Goal: Information Seeking & Learning: Learn about a topic

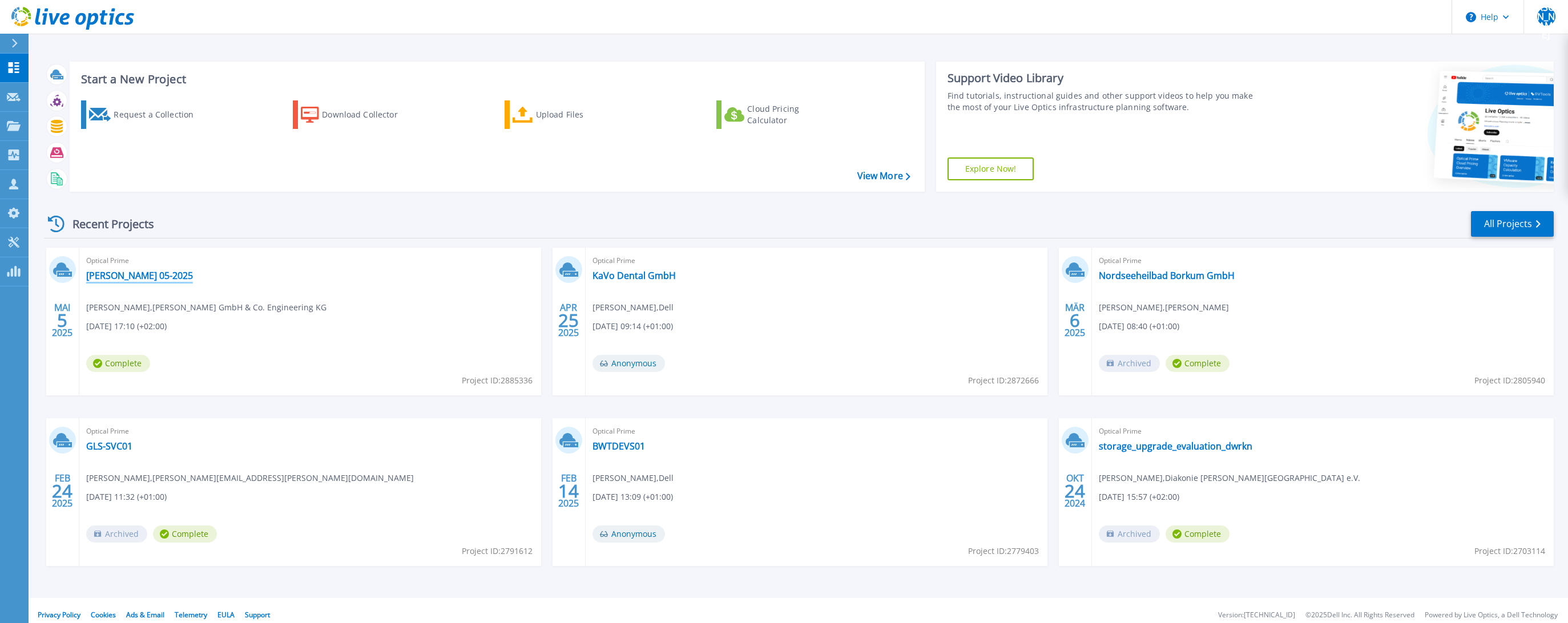
click at [127, 275] on link "[PERSON_NAME] 05-2025" at bounding box center [139, 276] width 107 height 11
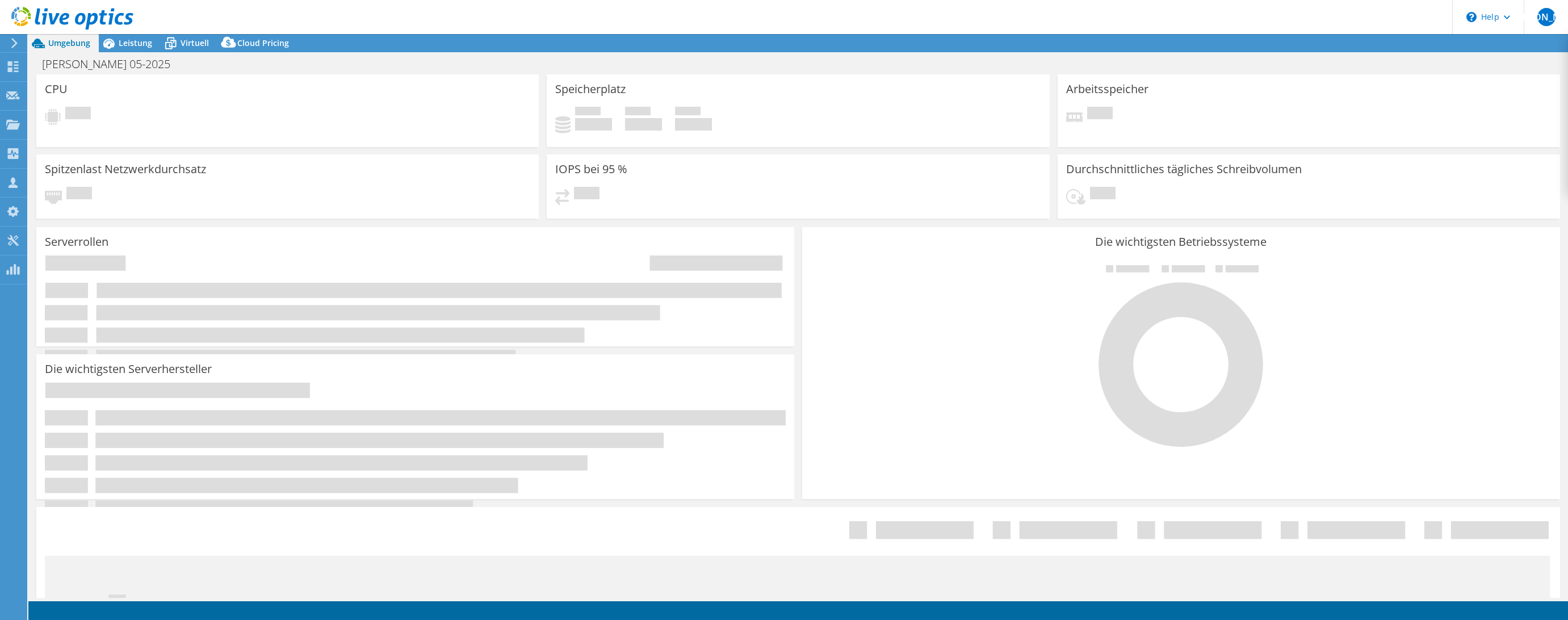
select select "USEast"
select select "USD"
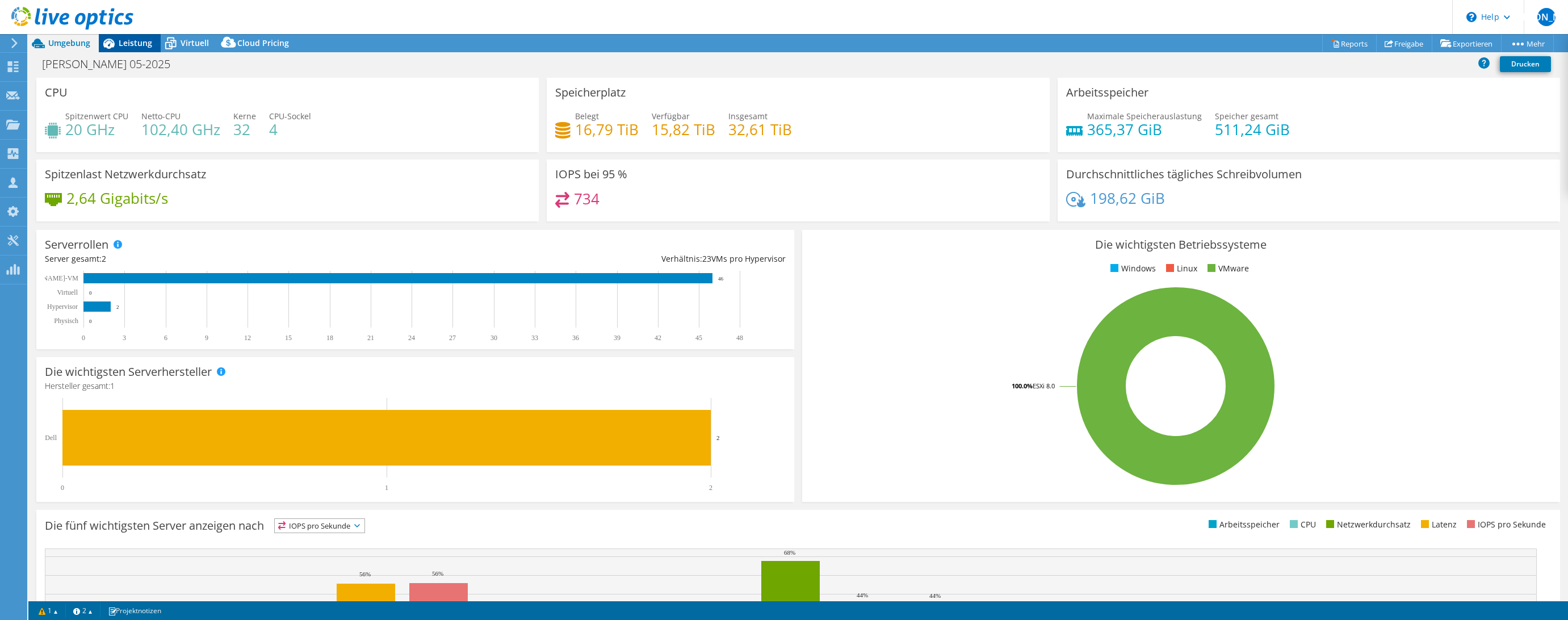
click at [130, 51] on div "Leistung" at bounding box center [130, 43] width 62 height 18
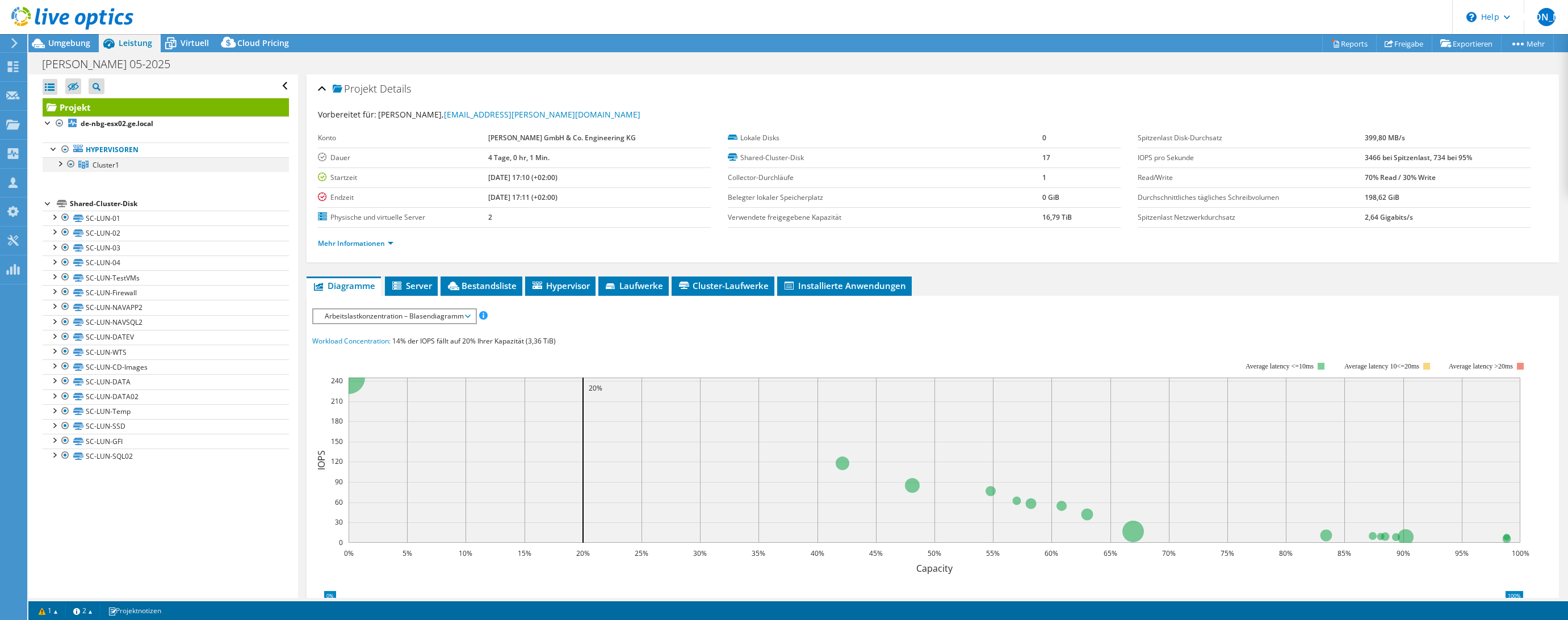
click at [60, 166] on div at bounding box center [59, 163] width 11 height 11
click at [65, 177] on div at bounding box center [65, 177] width 11 height 11
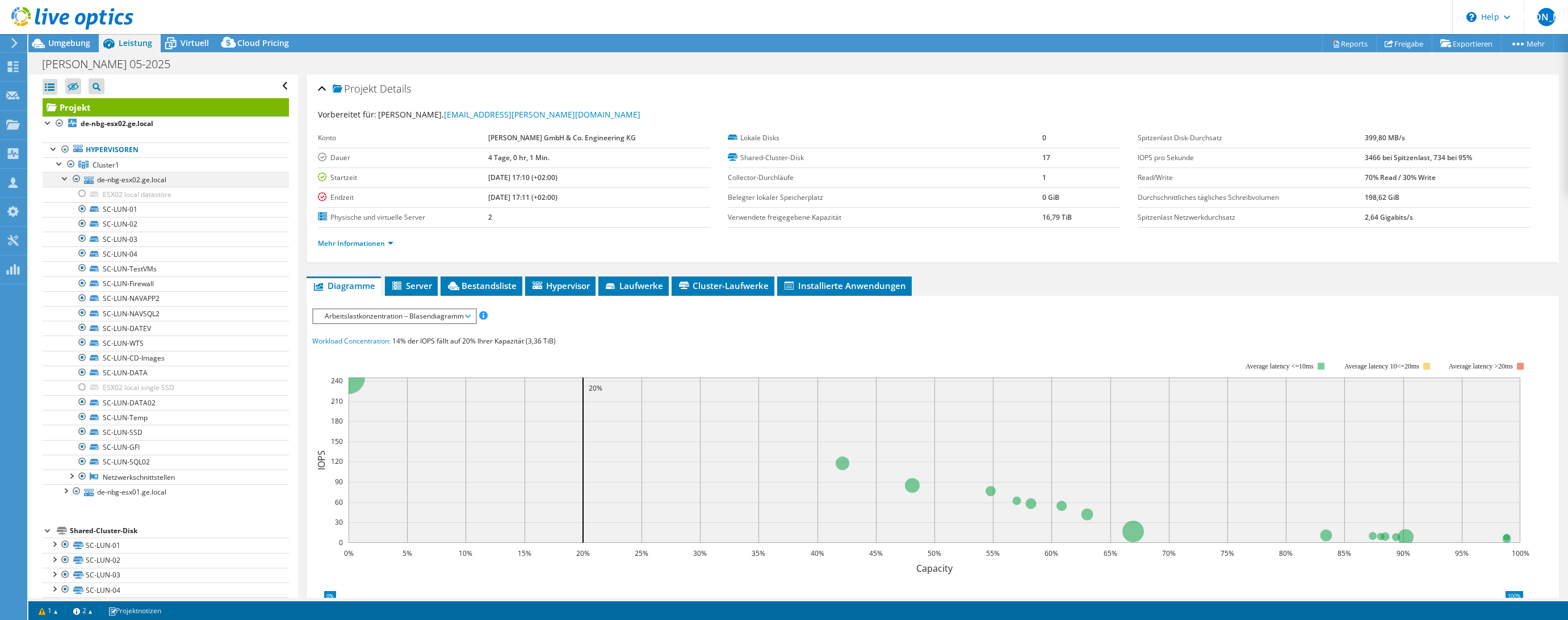
click at [67, 176] on div at bounding box center [65, 177] width 11 height 11
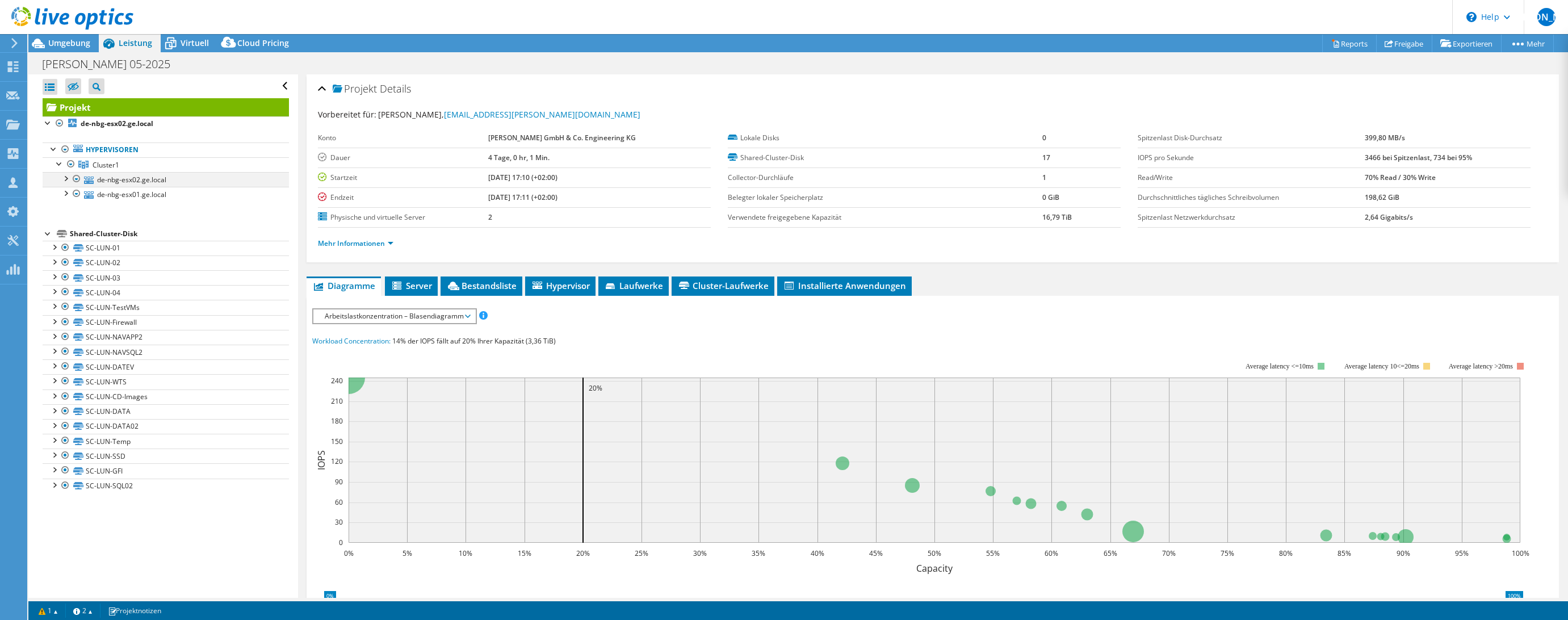
click at [67, 176] on div at bounding box center [65, 177] width 11 height 11
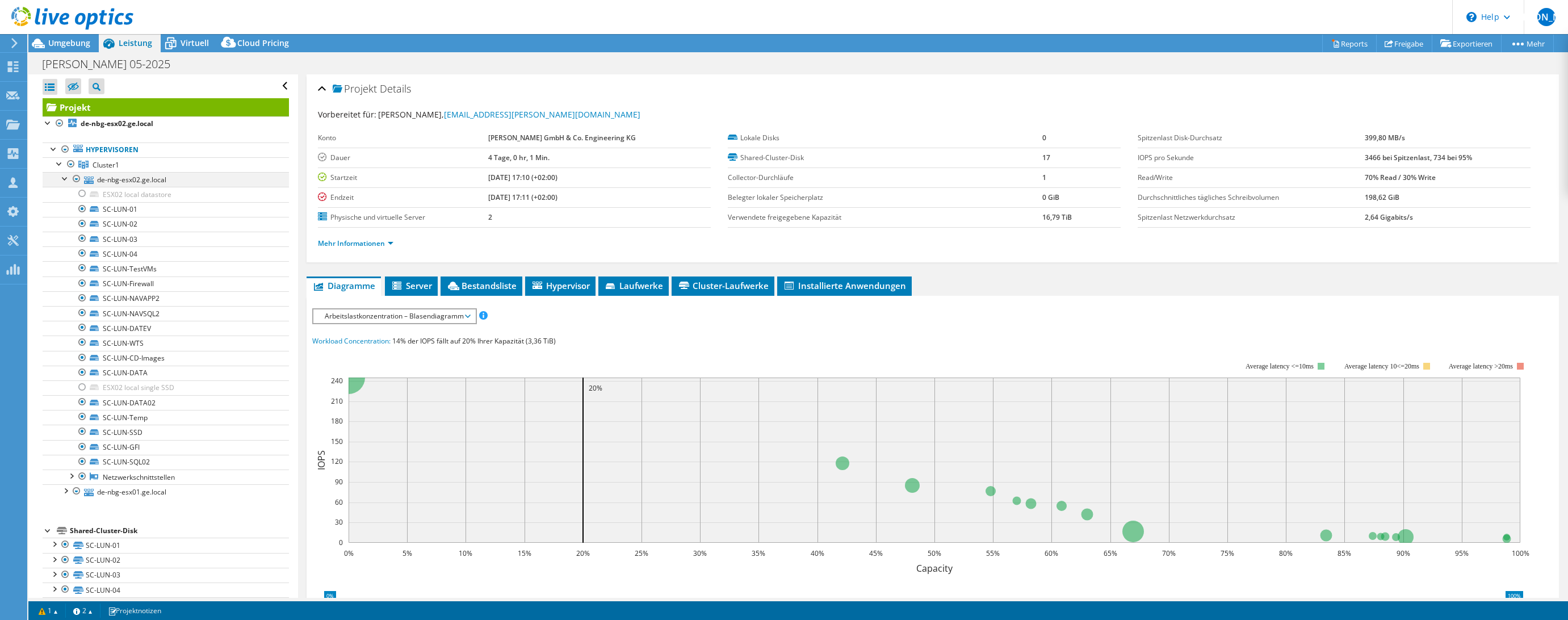
click at [67, 176] on div at bounding box center [65, 177] width 11 height 11
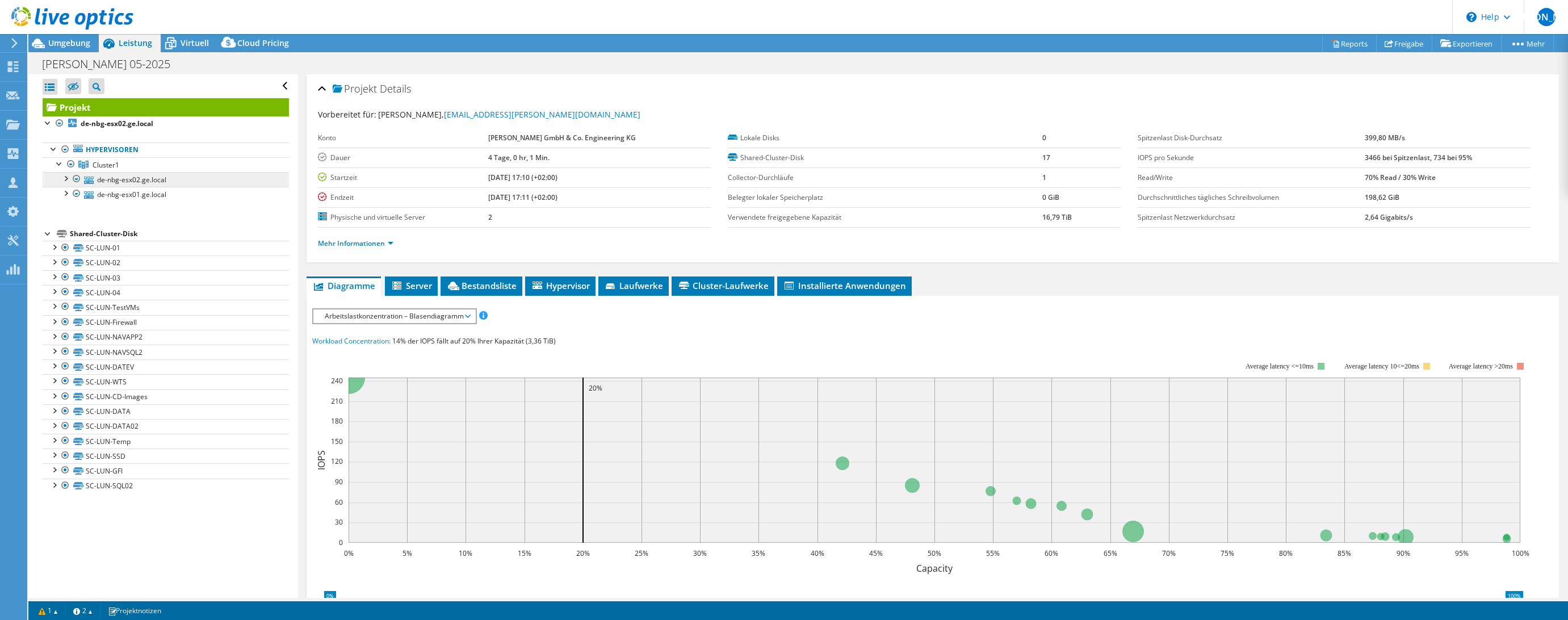
click at [155, 184] on link "de-nbg-esx02.ge.local" at bounding box center [165, 179] width 246 height 14
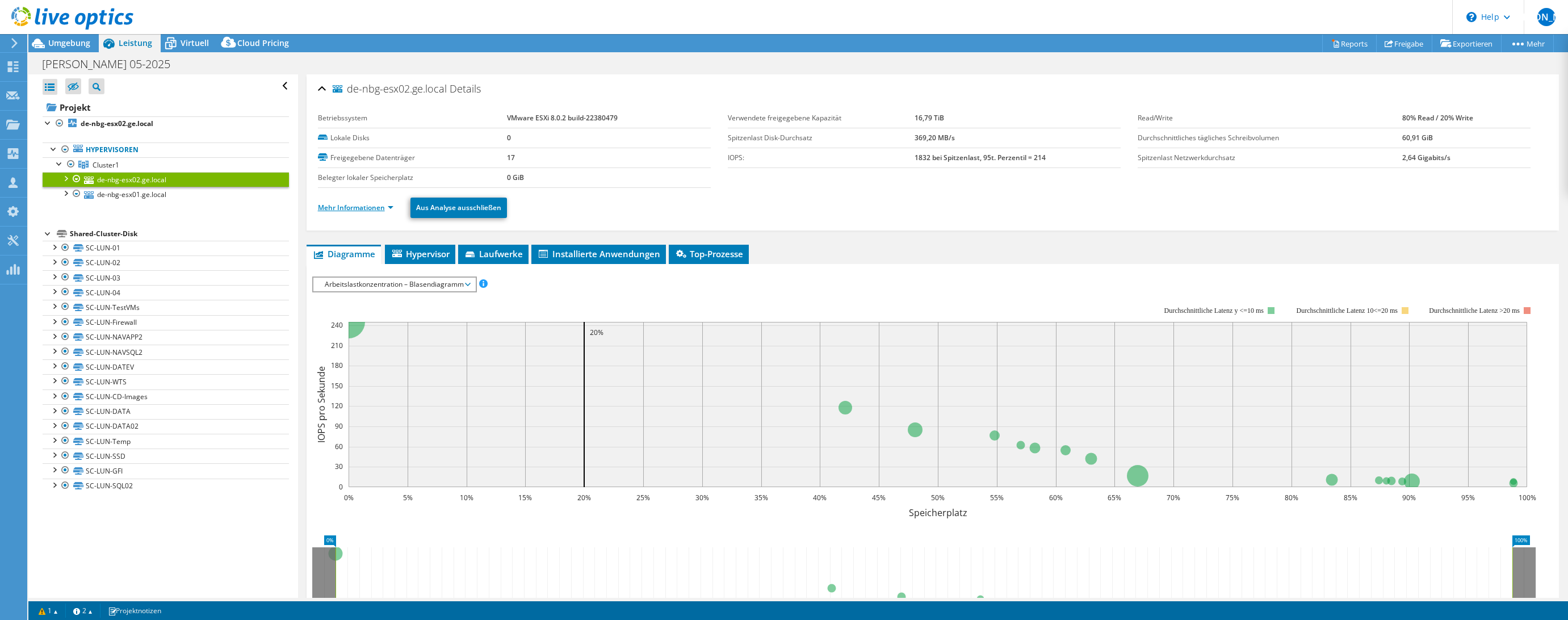
click at [364, 211] on link "Mehr Informationen" at bounding box center [356, 208] width 76 height 10
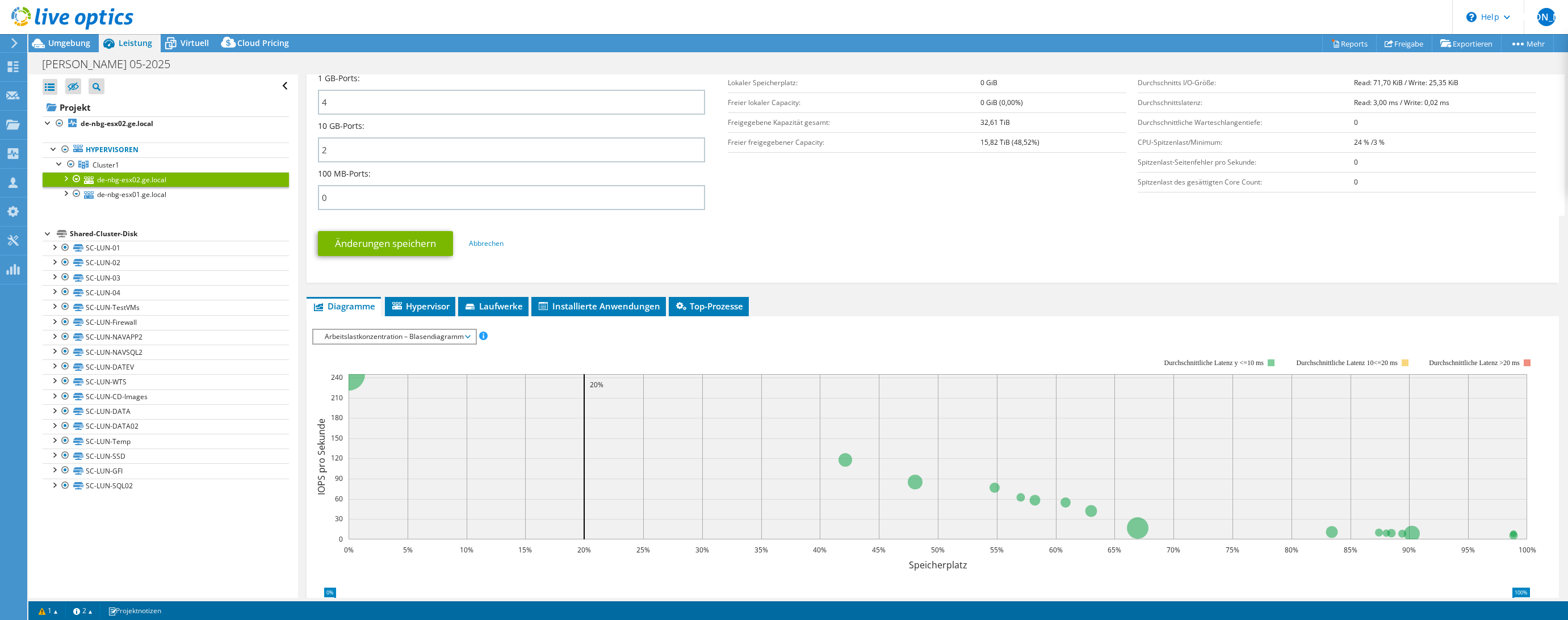
scroll to position [407, 0]
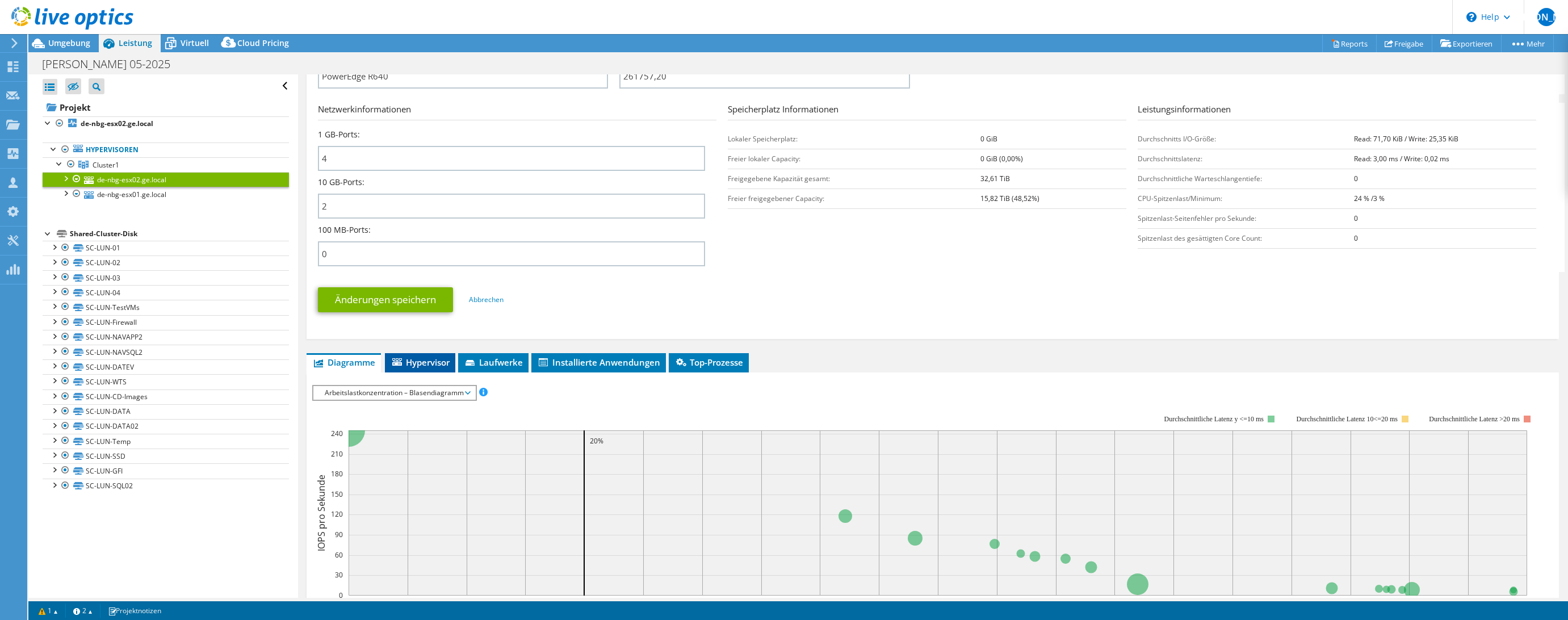
click at [432, 369] on li "Hypervisor" at bounding box center [420, 362] width 70 height 19
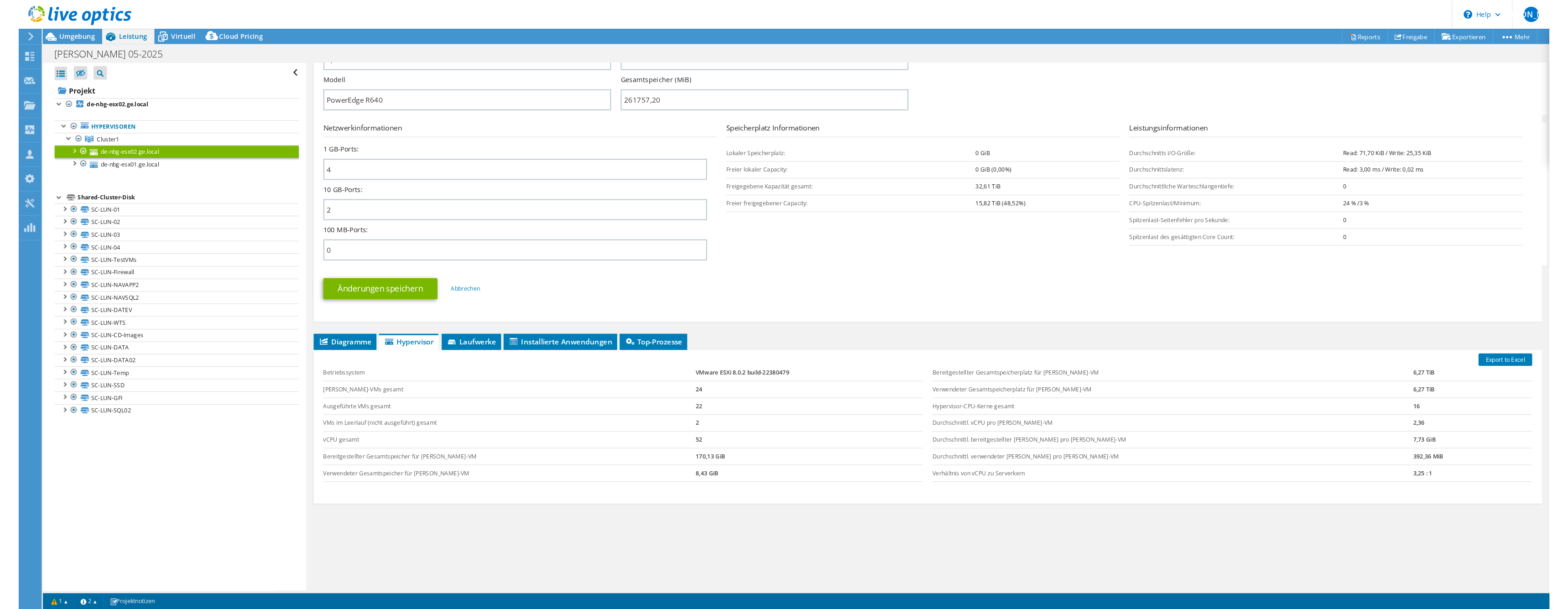
scroll to position [263, 0]
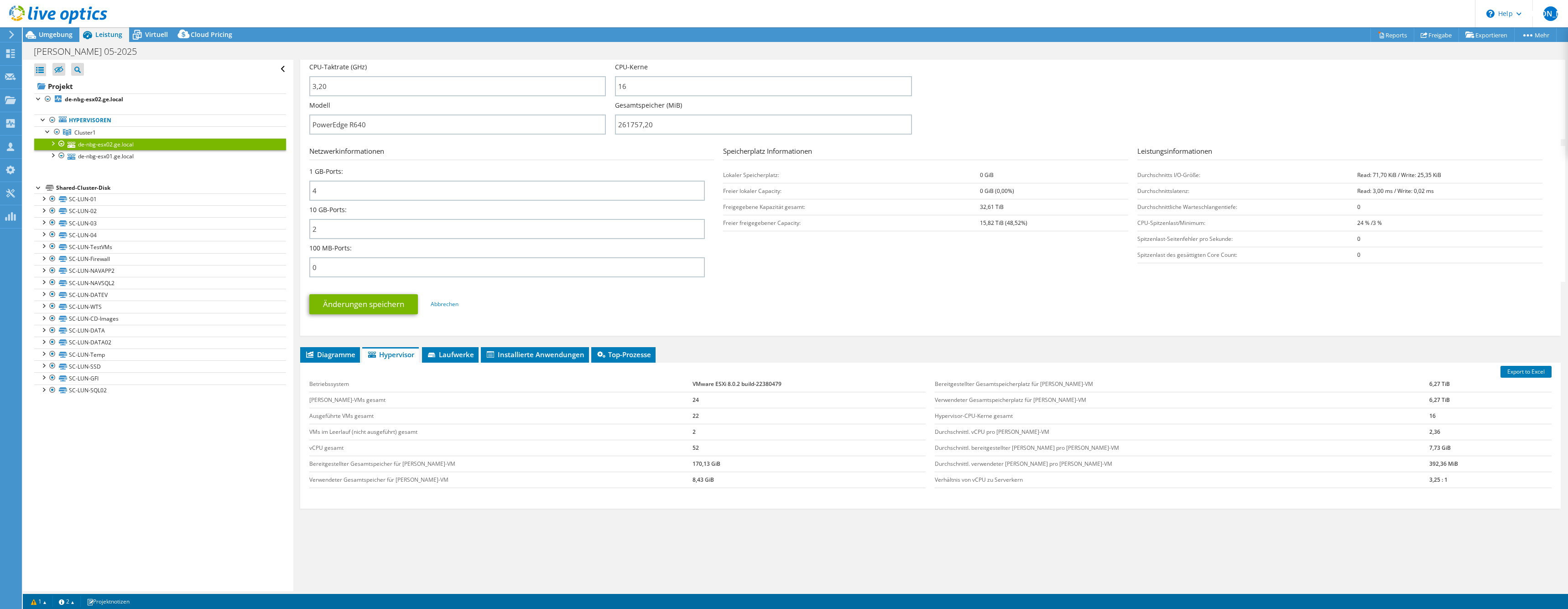
click at [821, 498] on div "Diagramme Server Bestandsliste Hypervisor Laufwerke Cluster-Laufwerke 0%" at bounding box center [930, 461] width 1261 height 228
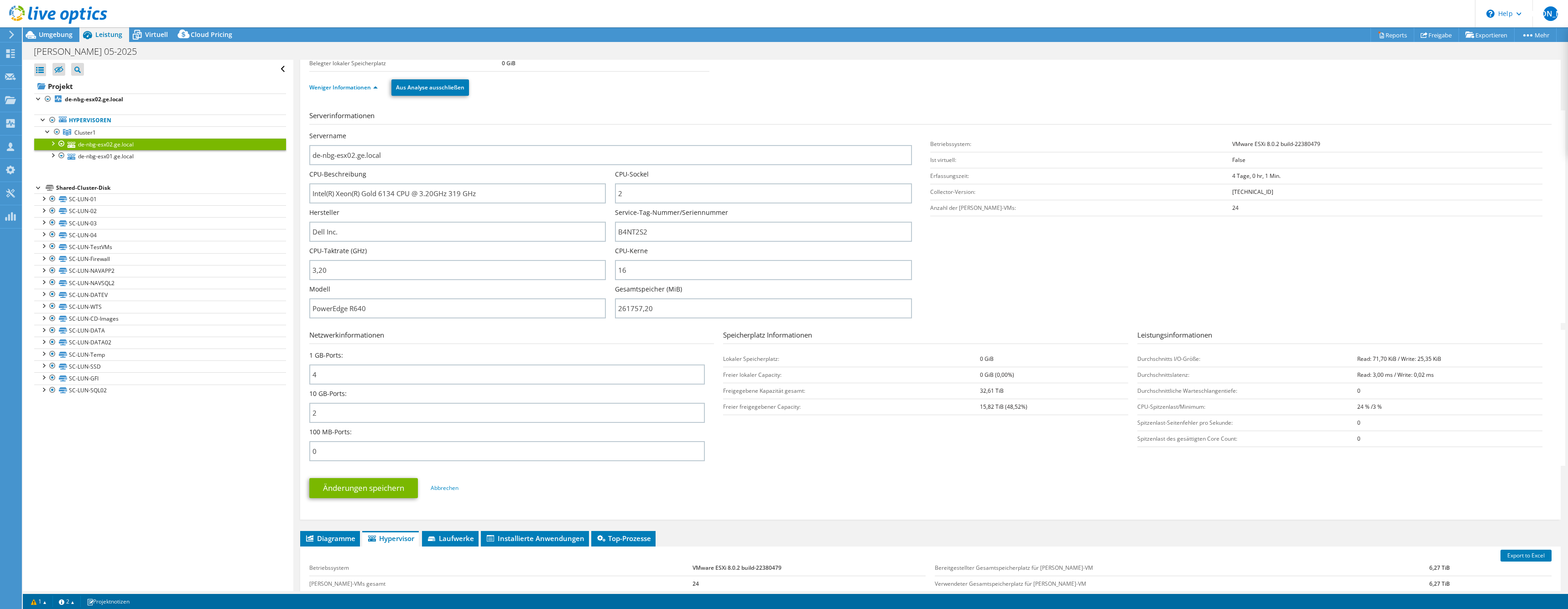
scroll to position [0, 0]
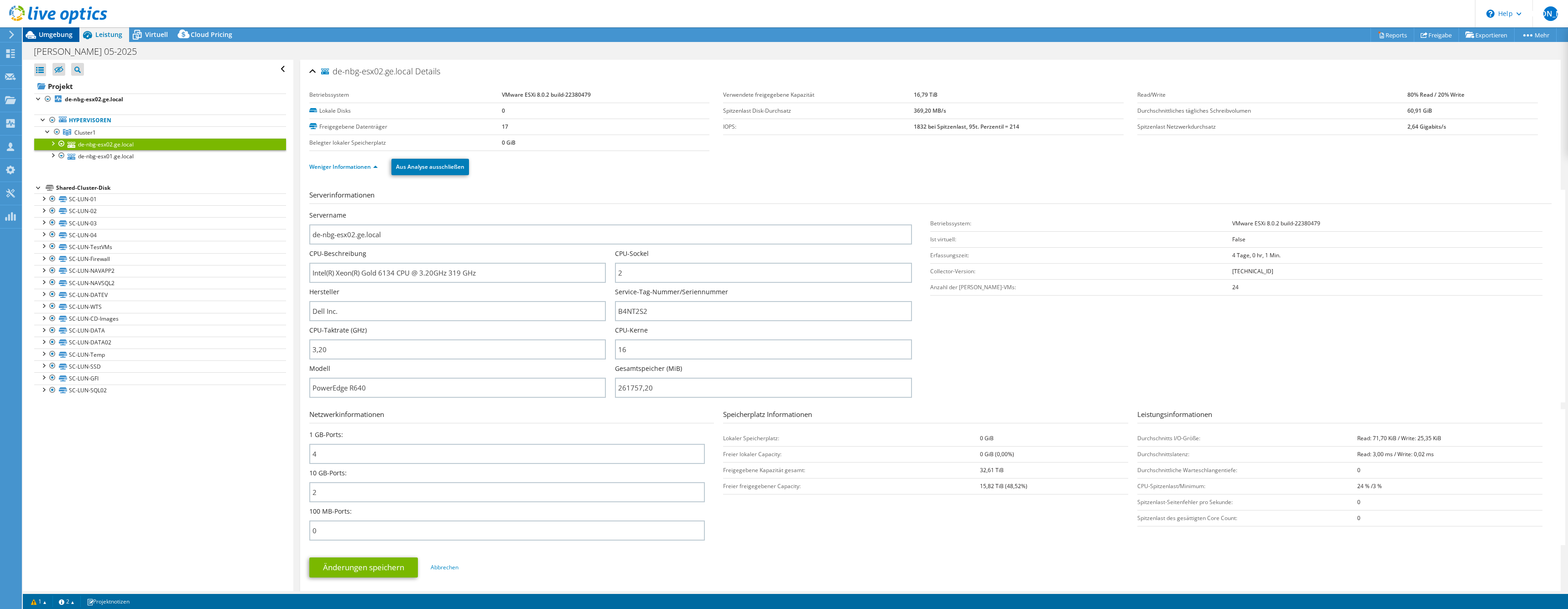
click at [74, 41] on div "Umgebung" at bounding box center [51, 35] width 57 height 15
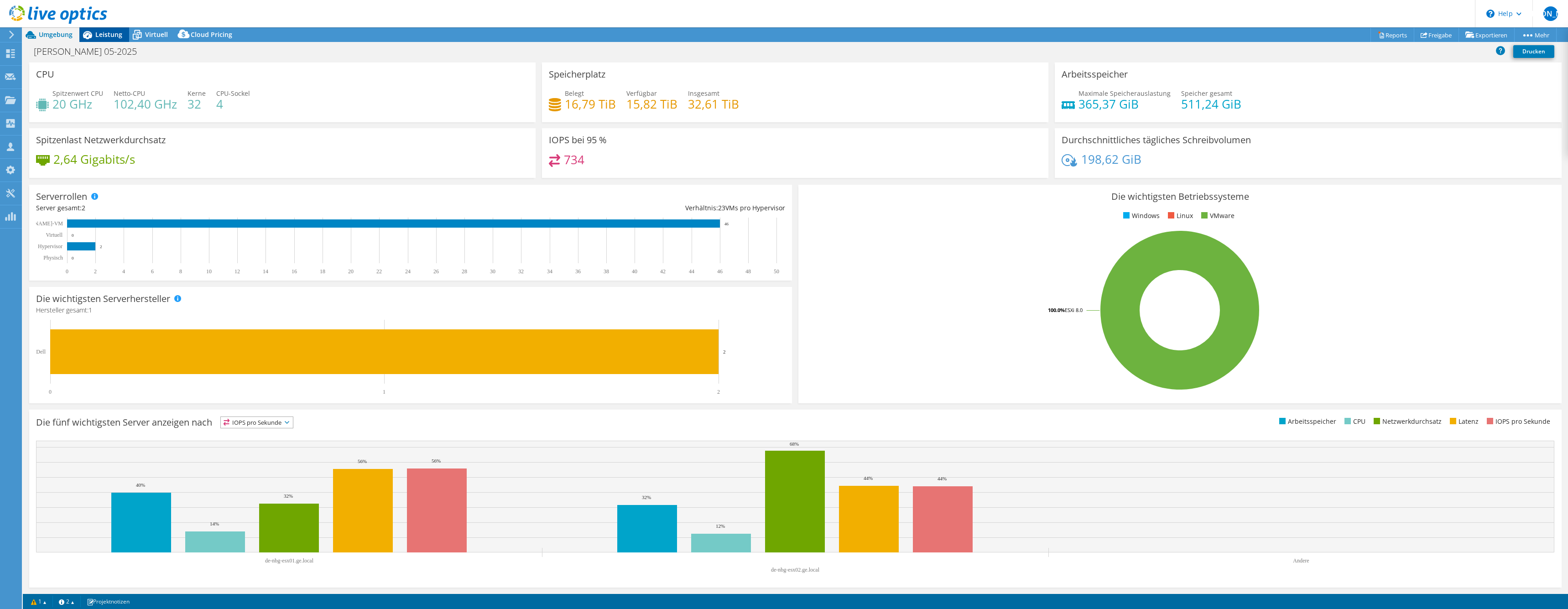
click at [112, 38] on span "Leistung" at bounding box center [109, 34] width 27 height 9
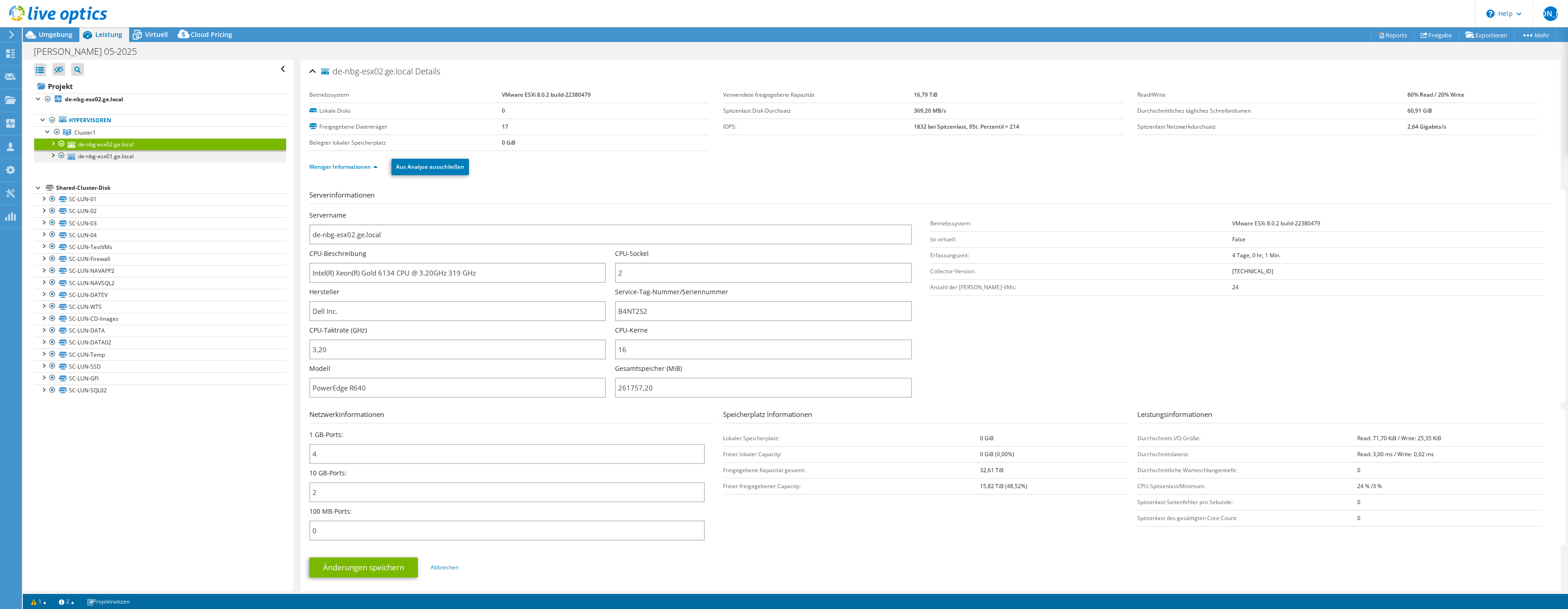
click at [127, 153] on link "de-nbg-esx01.ge.local" at bounding box center [160, 156] width 252 height 12
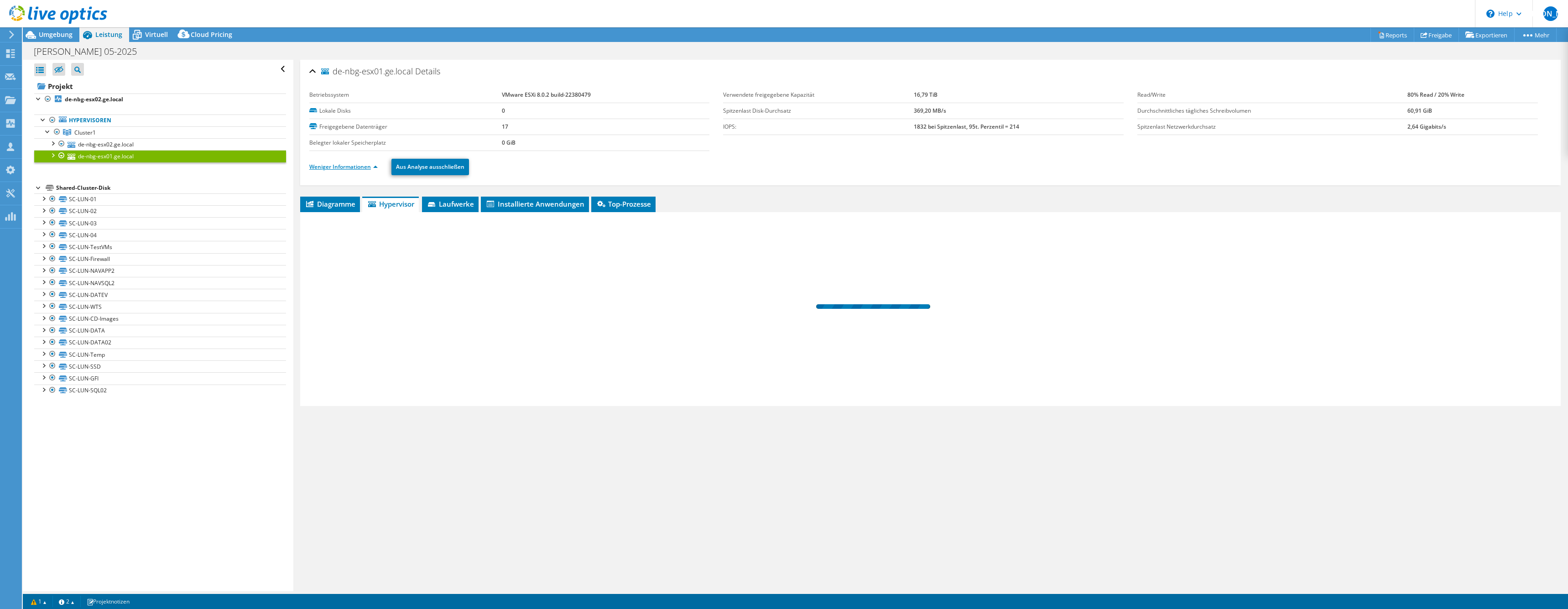
click at [359, 165] on link "Weniger Informationen" at bounding box center [343, 167] width 68 height 8
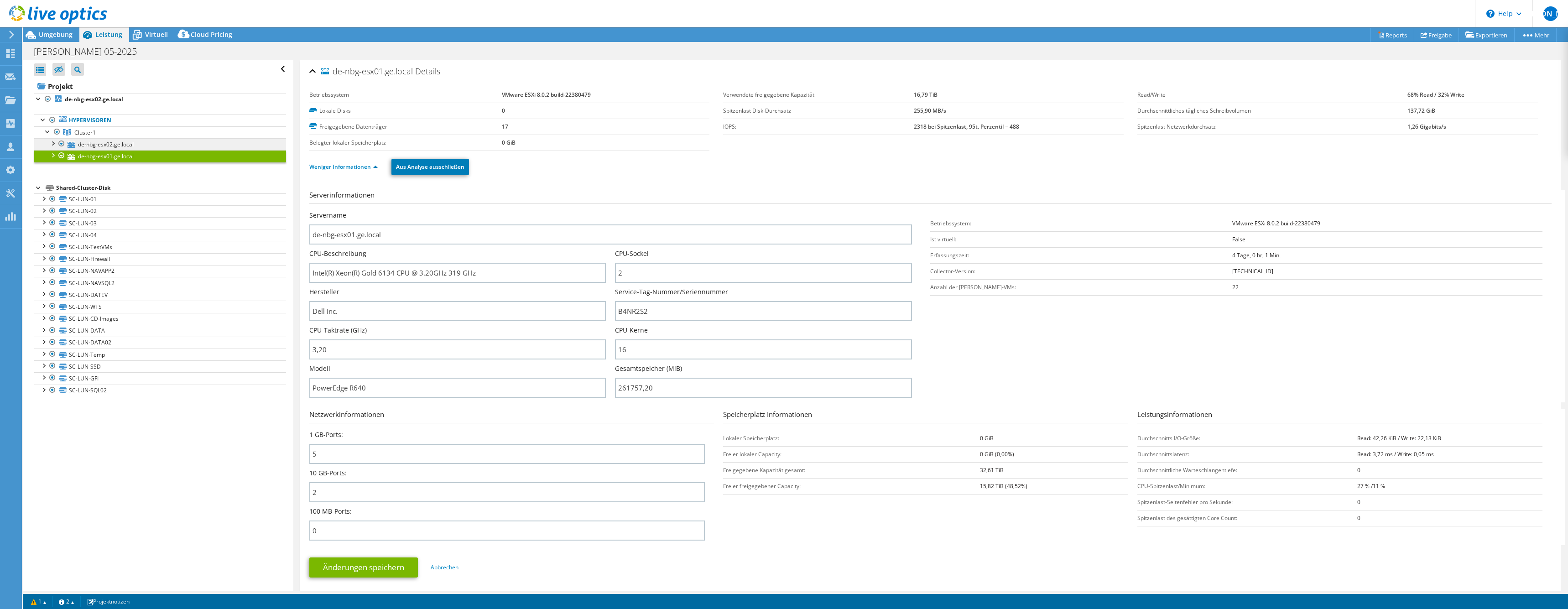
click at [189, 143] on link "de-nbg-esx02.ge.local" at bounding box center [160, 144] width 252 height 12
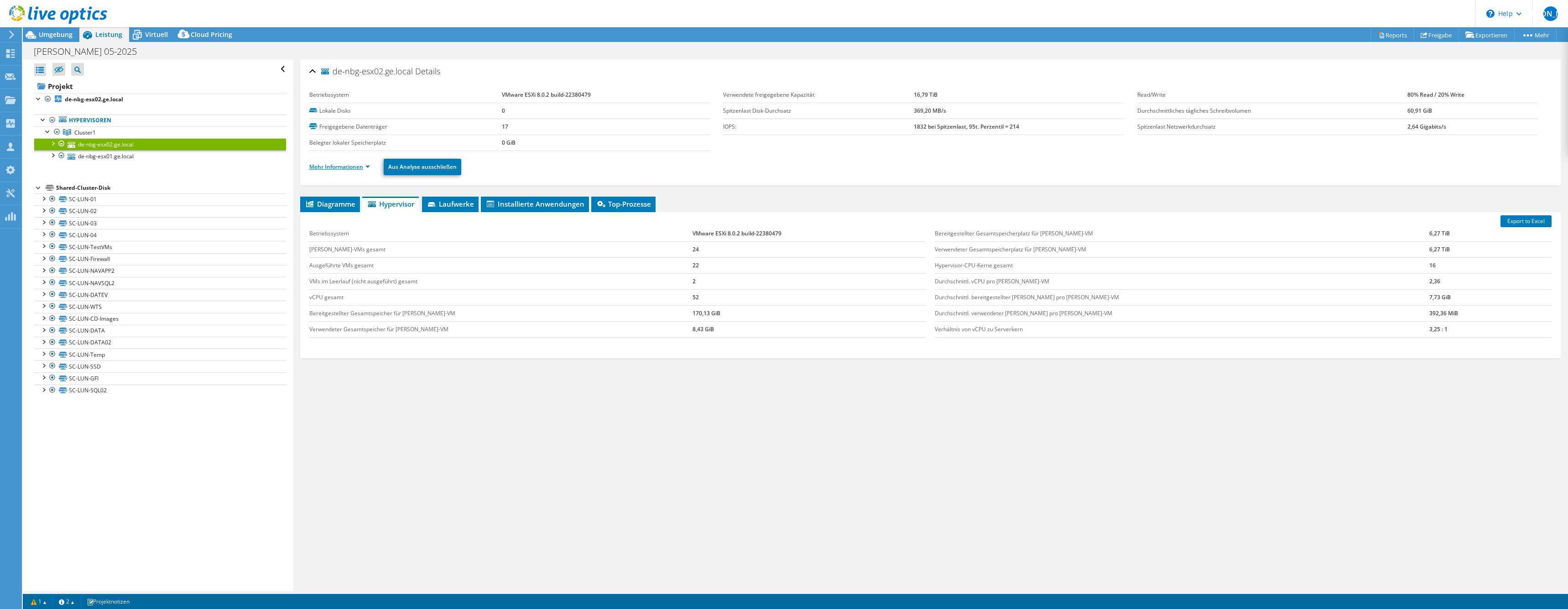
click at [349, 169] on link "Mehr Informationen" at bounding box center [340, 167] width 61 height 8
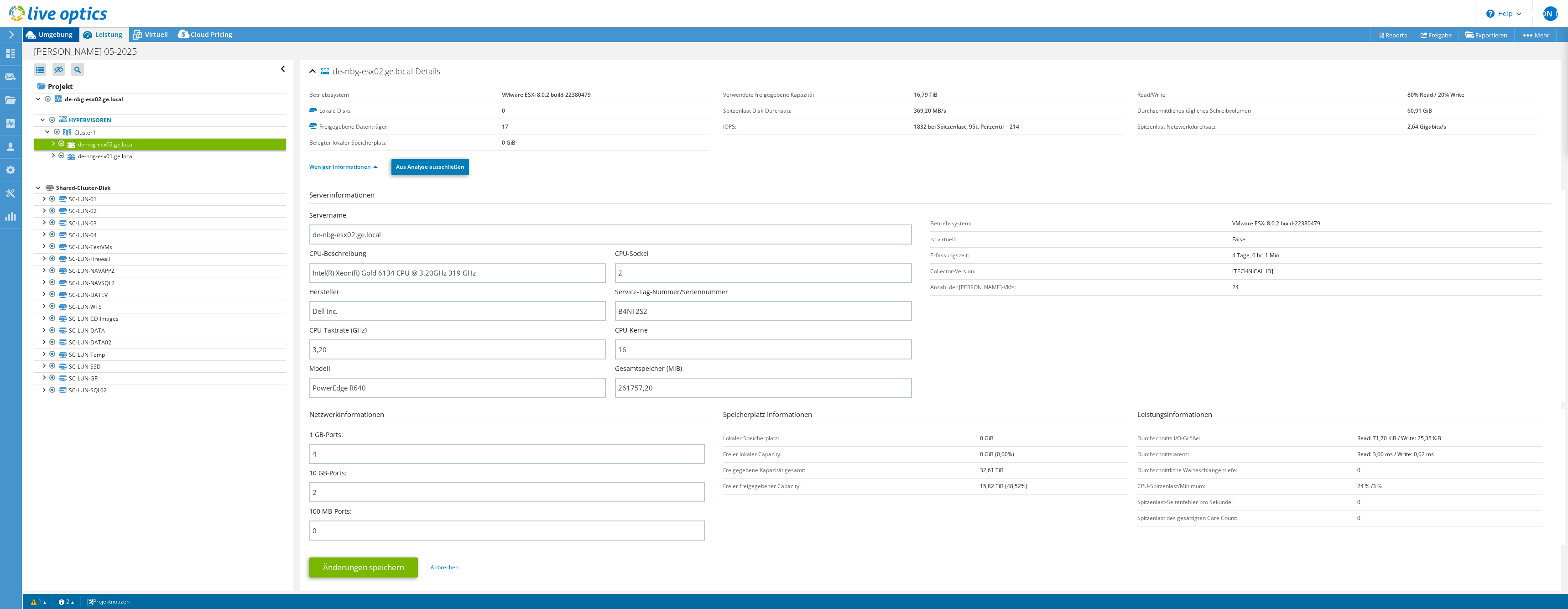
click at [72, 39] on div "Umgebung" at bounding box center [51, 35] width 57 height 15
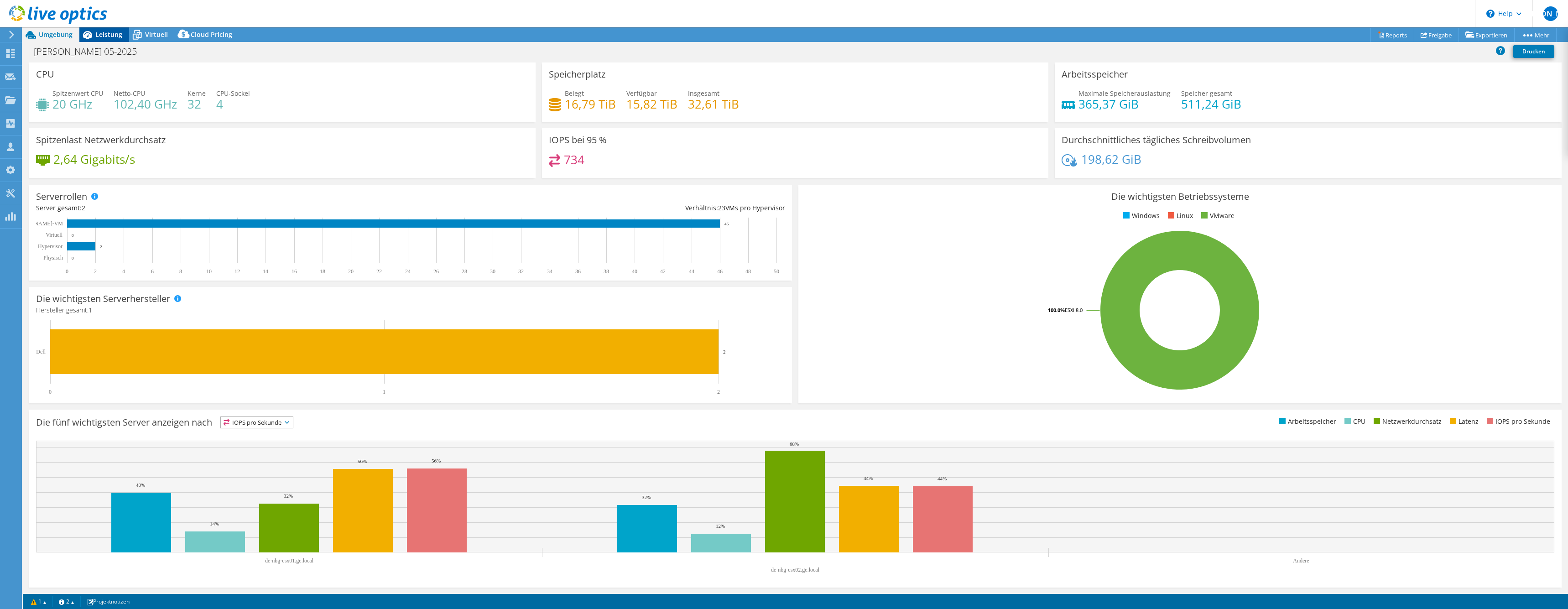
click at [94, 33] on icon at bounding box center [87, 35] width 16 height 16
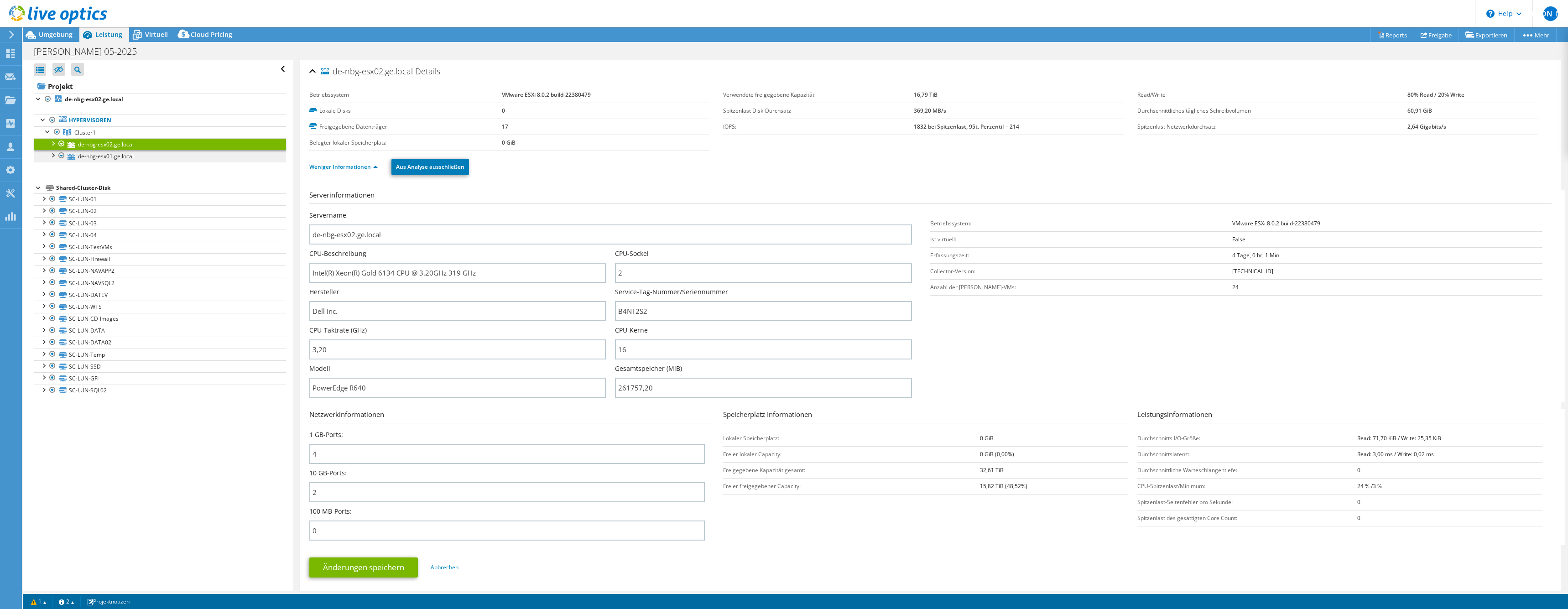
click at [153, 159] on link "de-nbg-esx01.ge.local" at bounding box center [160, 156] width 252 height 12
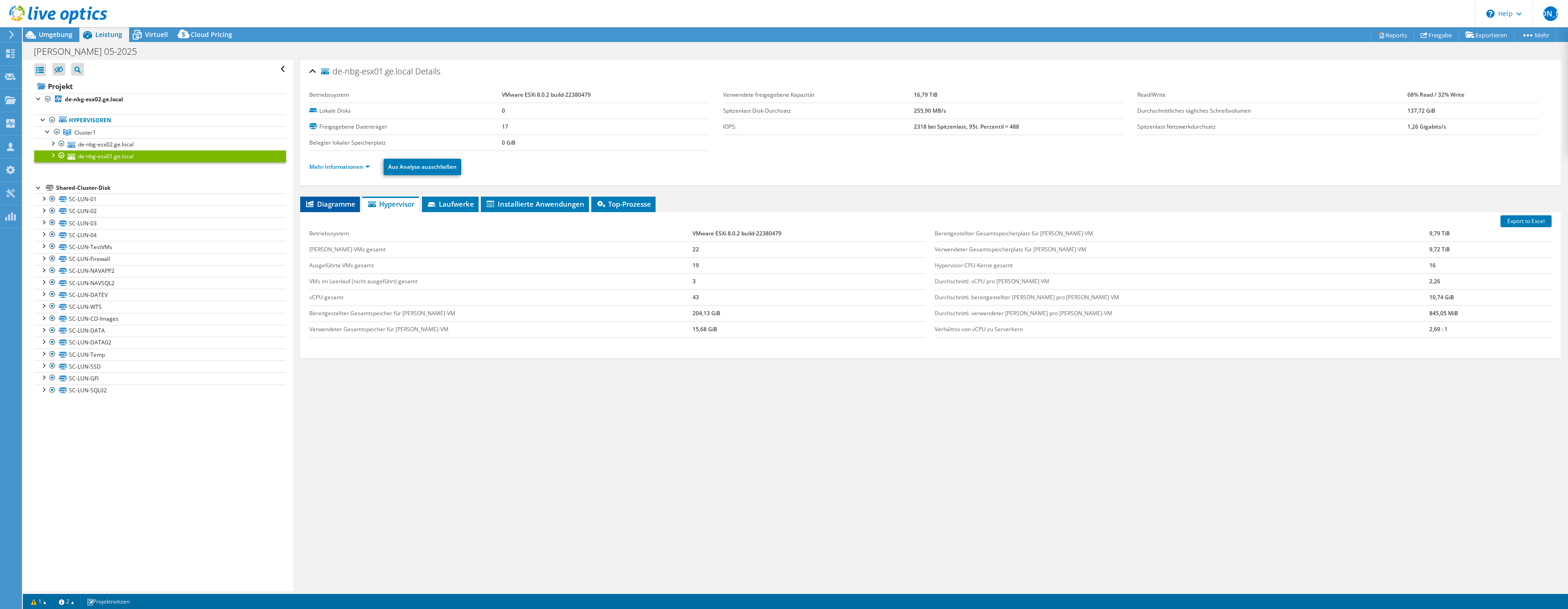
click at [355, 205] on span "Diagramme" at bounding box center [330, 204] width 51 height 9
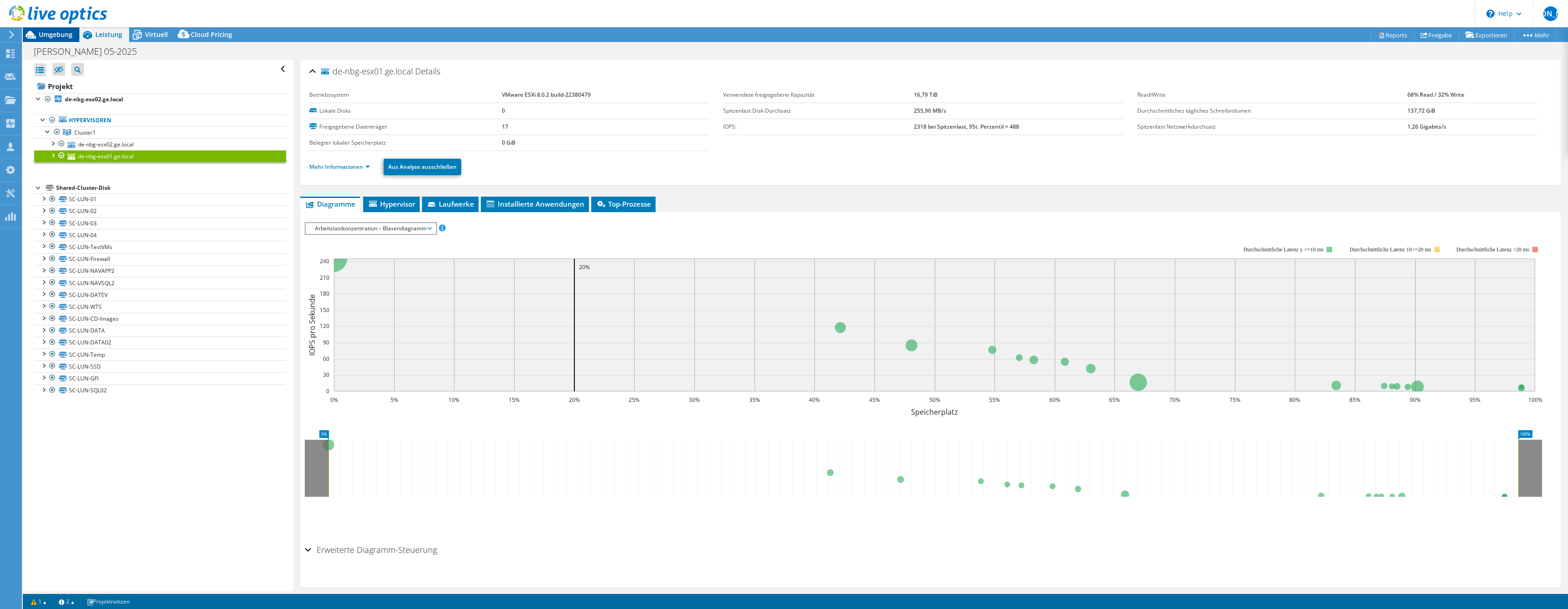
click at [75, 32] on div "Umgebung" at bounding box center [51, 35] width 57 height 15
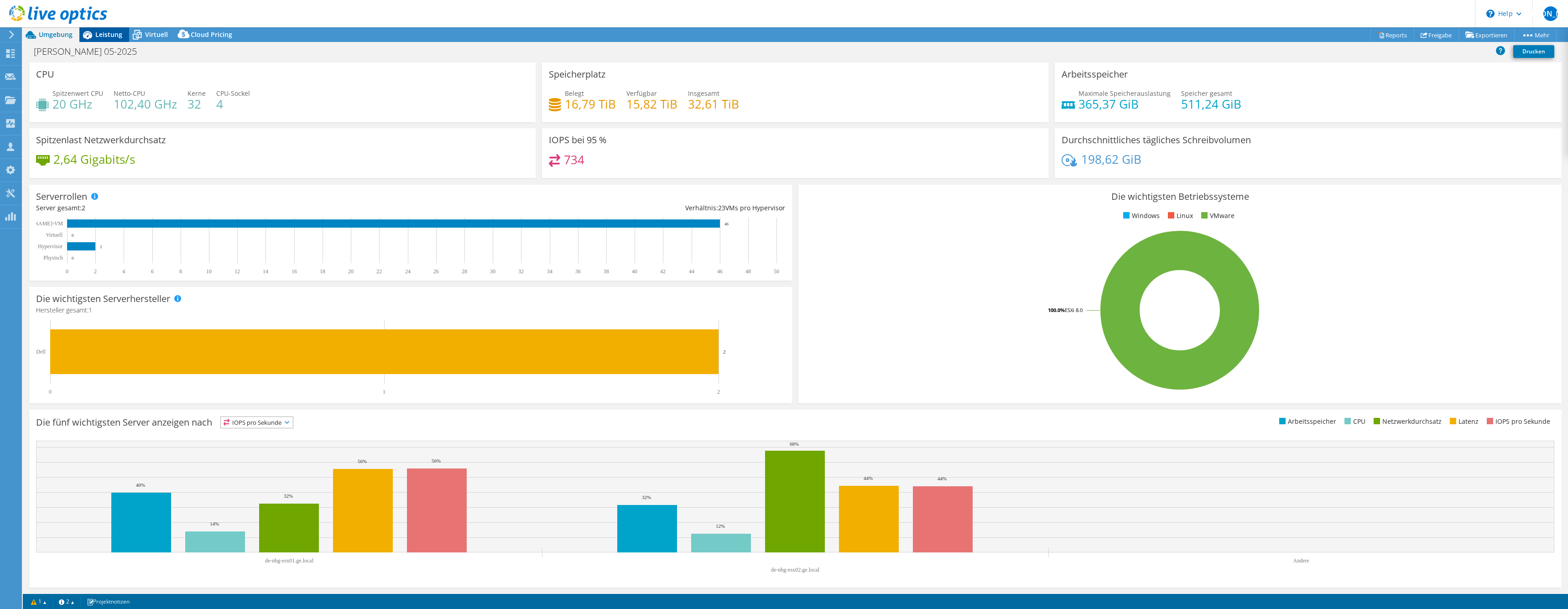
click at [102, 37] on span "Leistung" at bounding box center [109, 34] width 27 height 9
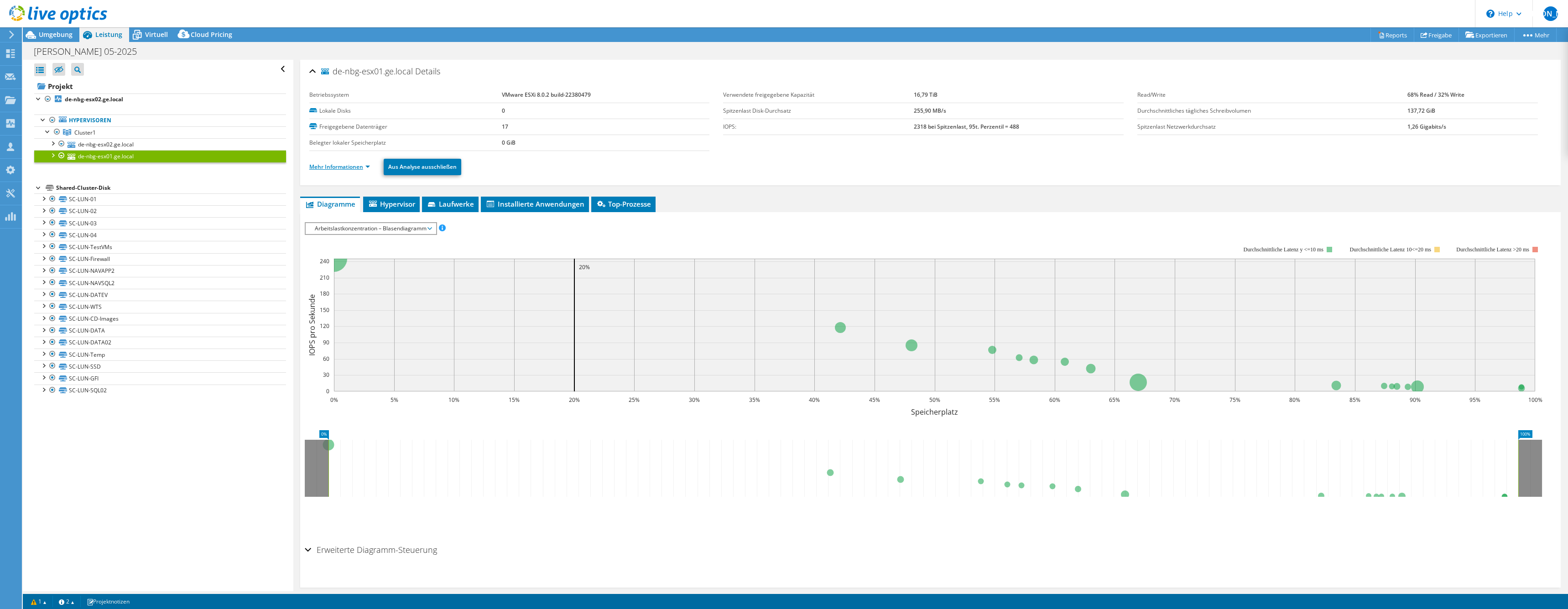
click at [332, 170] on link "Mehr Informationen" at bounding box center [340, 167] width 61 height 8
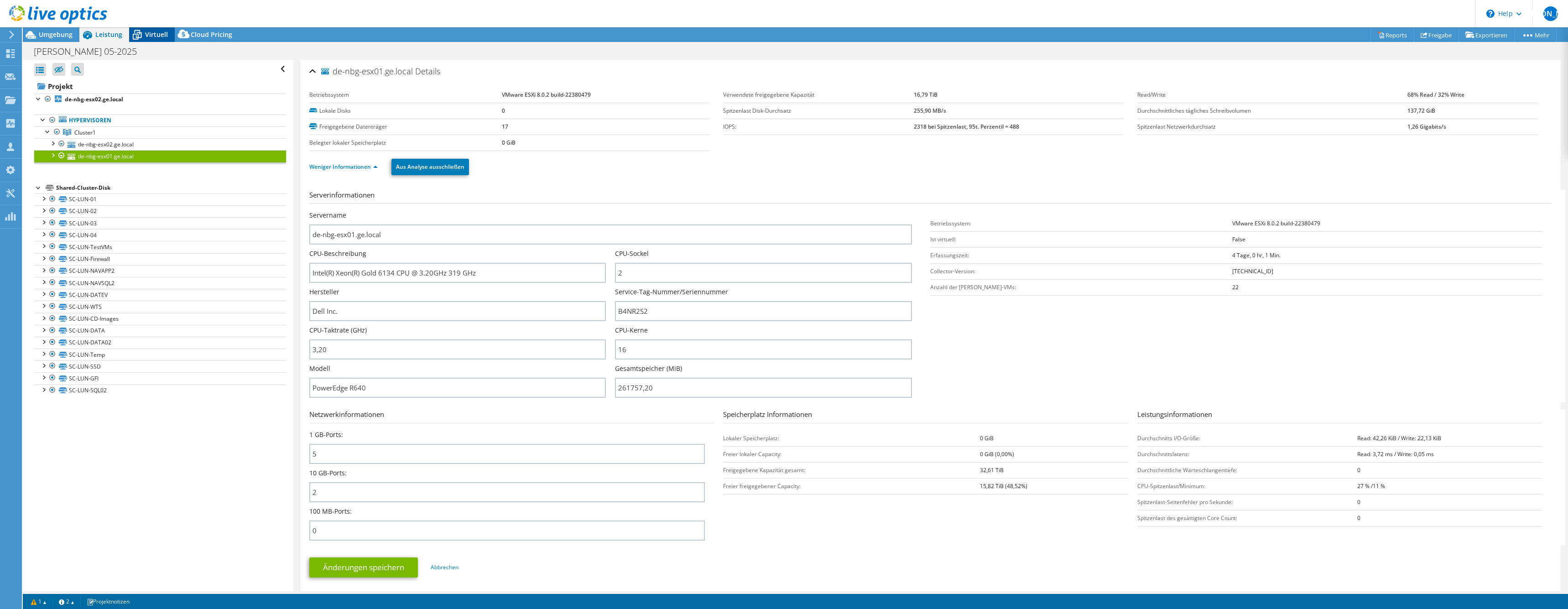
click at [165, 36] on span "Virtuell" at bounding box center [156, 34] width 23 height 9
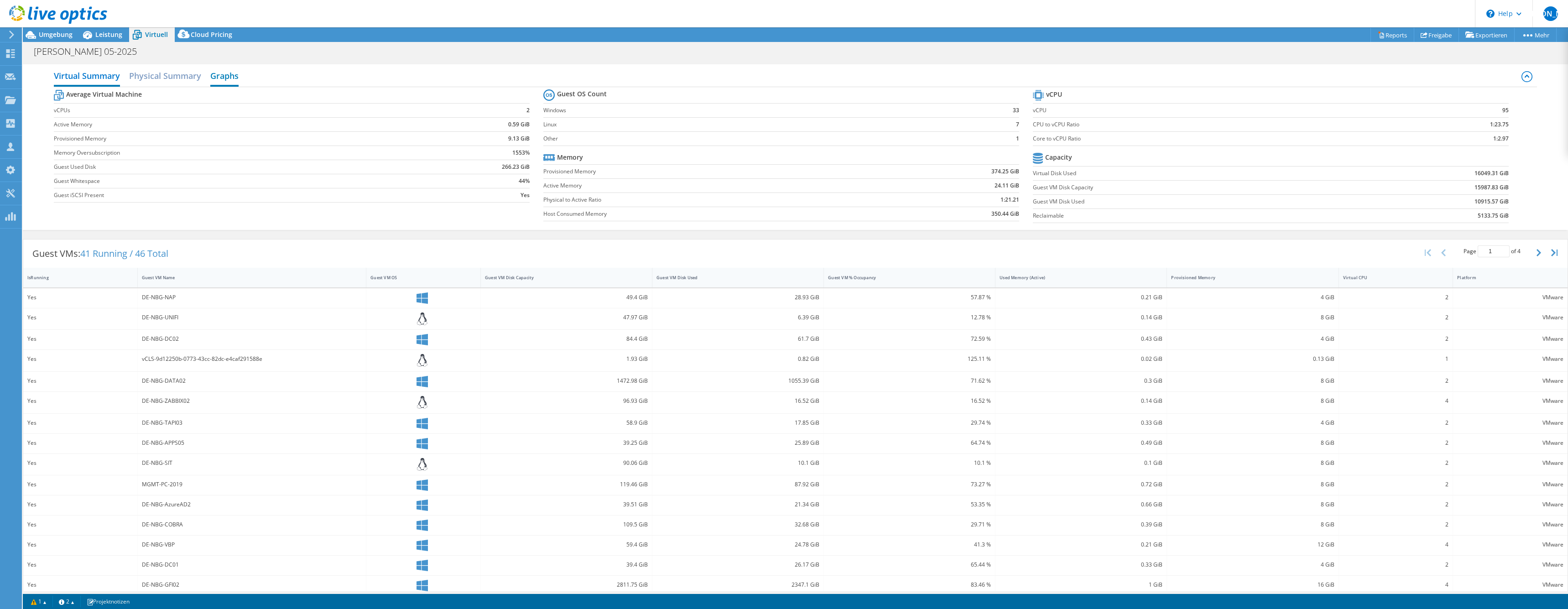
click at [232, 83] on h2 "Graphs" at bounding box center [225, 76] width 28 height 20
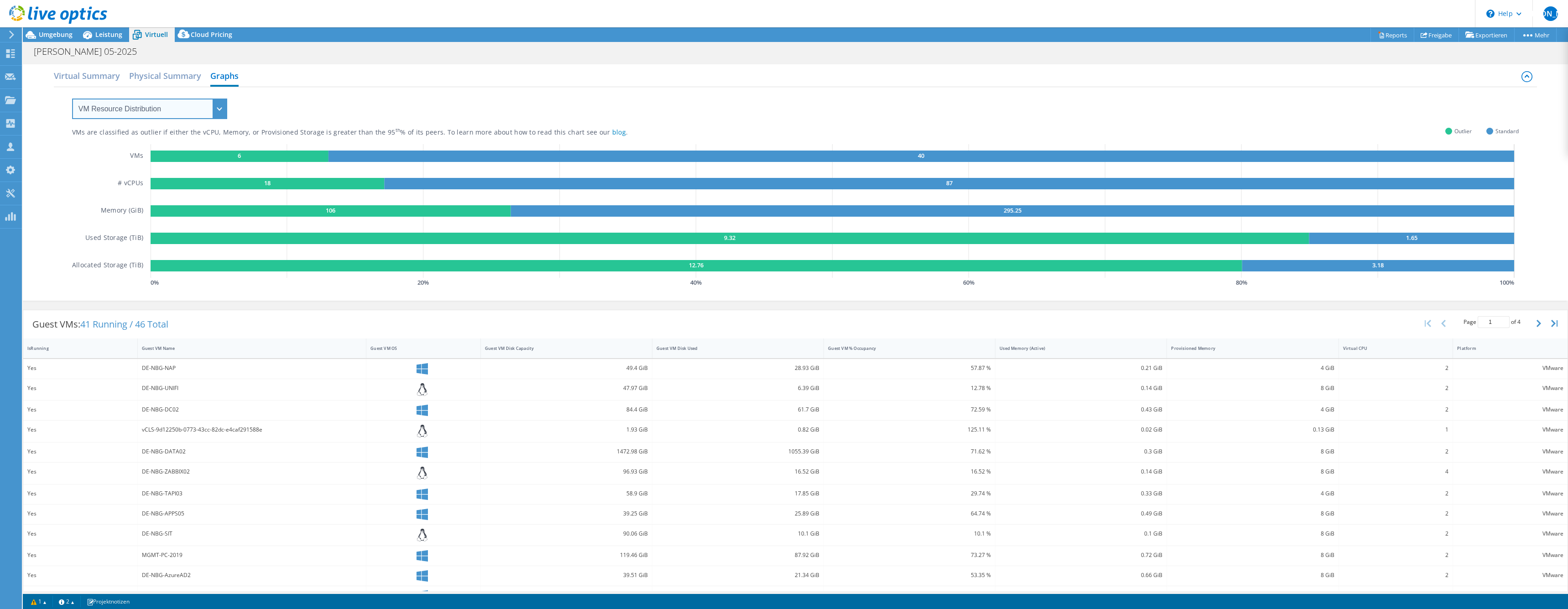
select select "Over Provisioning"
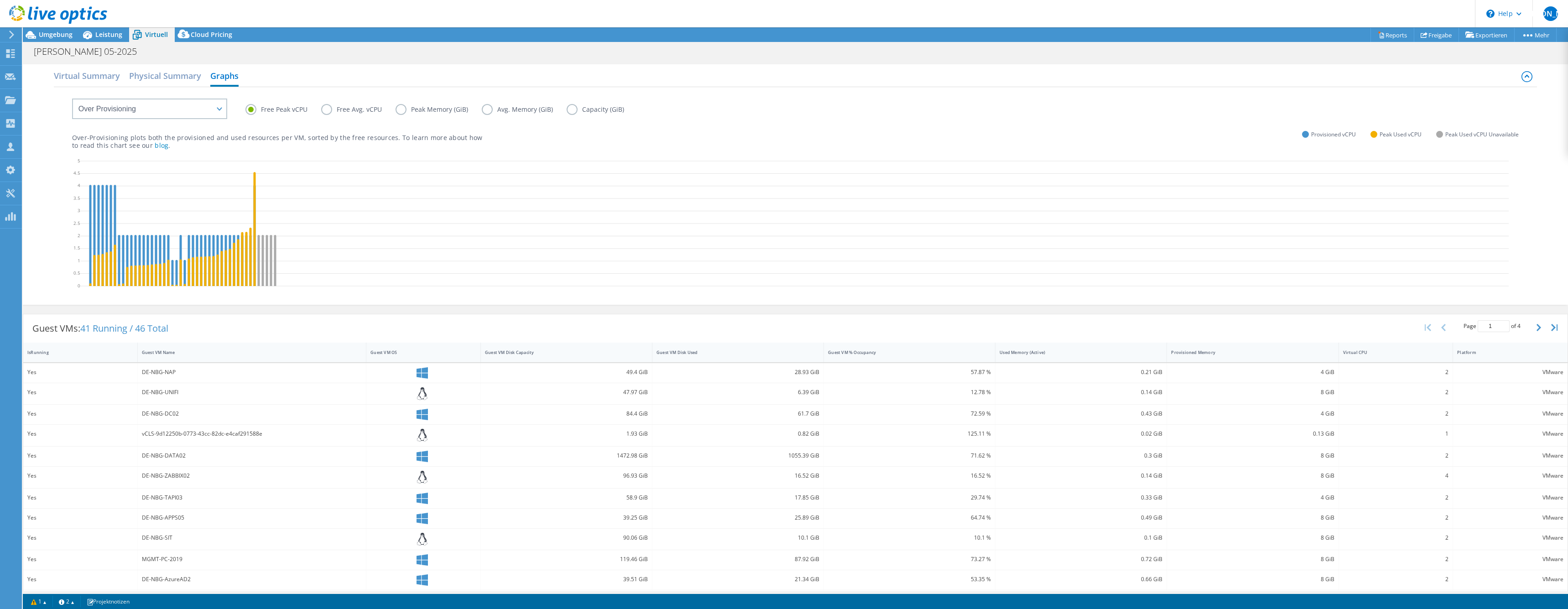
click at [399, 111] on label "Peak Memory (GiB)" at bounding box center [439, 110] width 86 height 11
click at [0, 0] on input "Peak Memory (GiB)" at bounding box center [0, 0] width 0 height 0
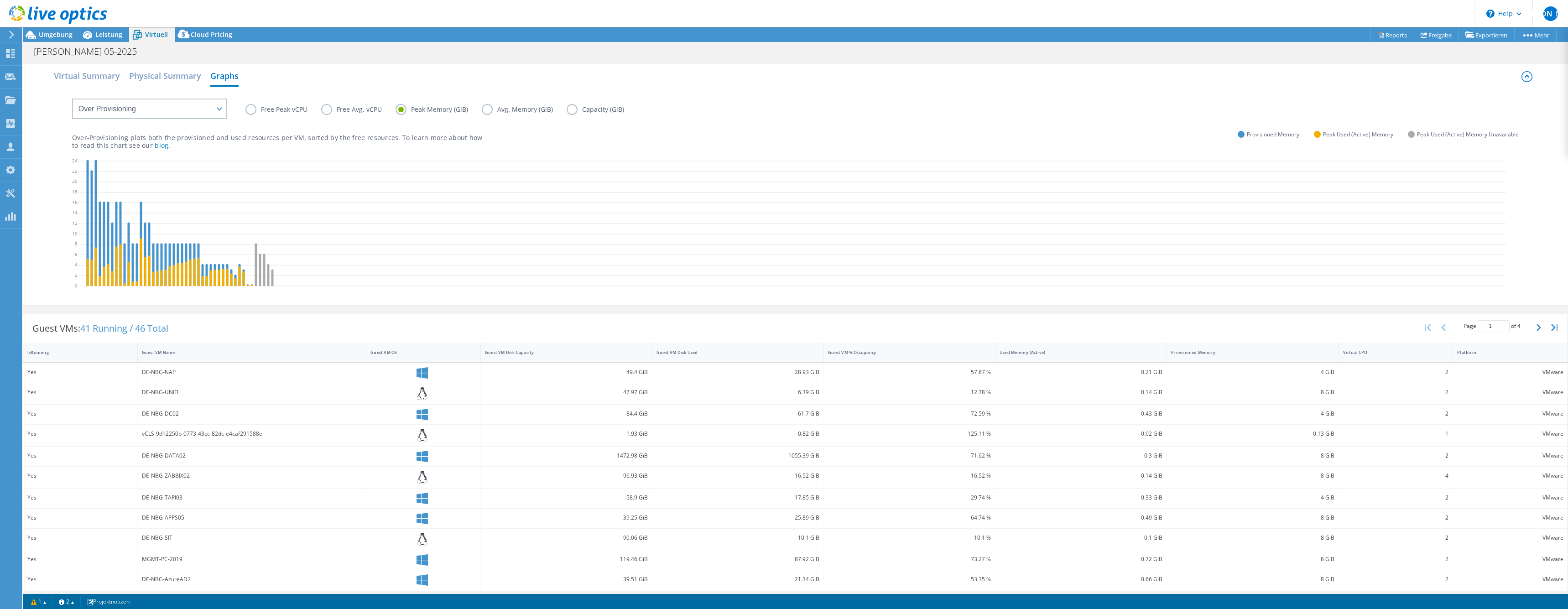
click at [491, 111] on label "Avg. Memory (GiB)" at bounding box center [523, 110] width 85 height 11
click at [0, 0] on input "Avg. Memory (GiB)" at bounding box center [0, 0] width 0 height 0
click at [401, 108] on label "Peak Memory (GiB)" at bounding box center [439, 110] width 86 height 11
click at [0, 0] on input "Peak Memory (GiB)" at bounding box center [0, 0] width 0 height 0
click at [250, 108] on label "Free Peak vCPU" at bounding box center [283, 110] width 75 height 11
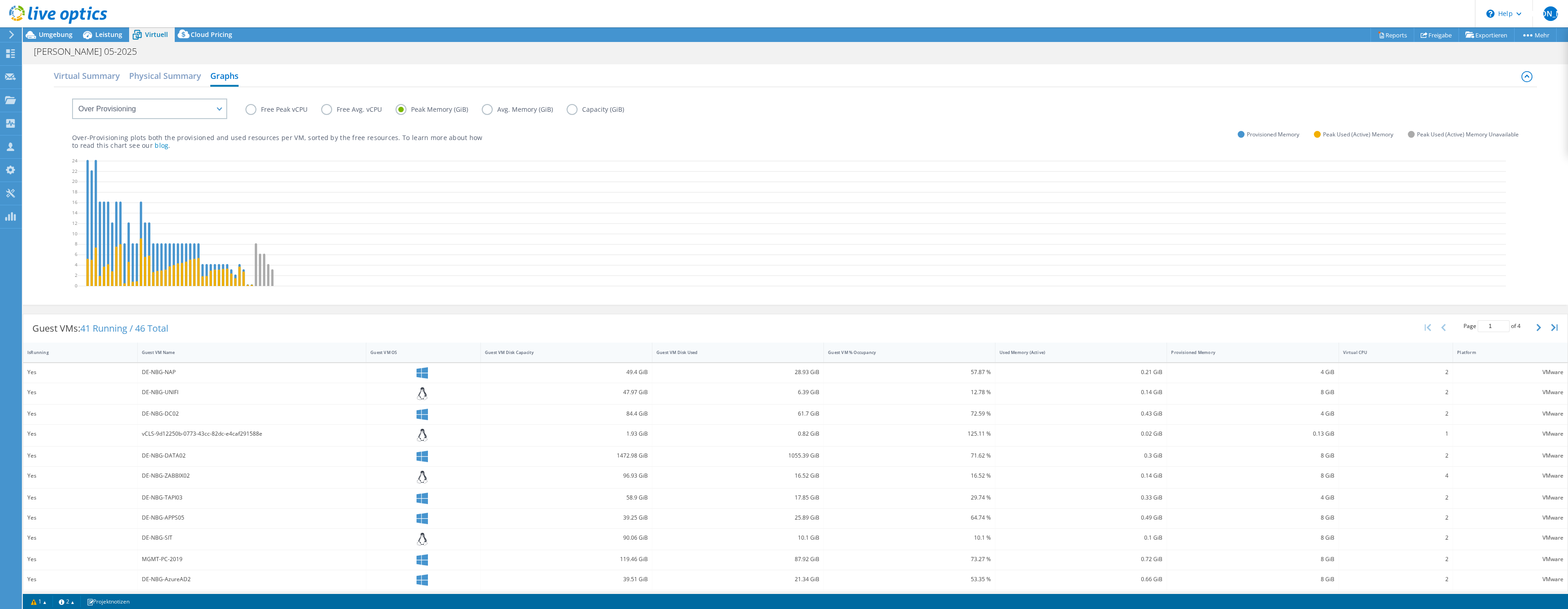
click at [0, 0] on input "Free Peak vCPU" at bounding box center [0, 0] width 0 height 0
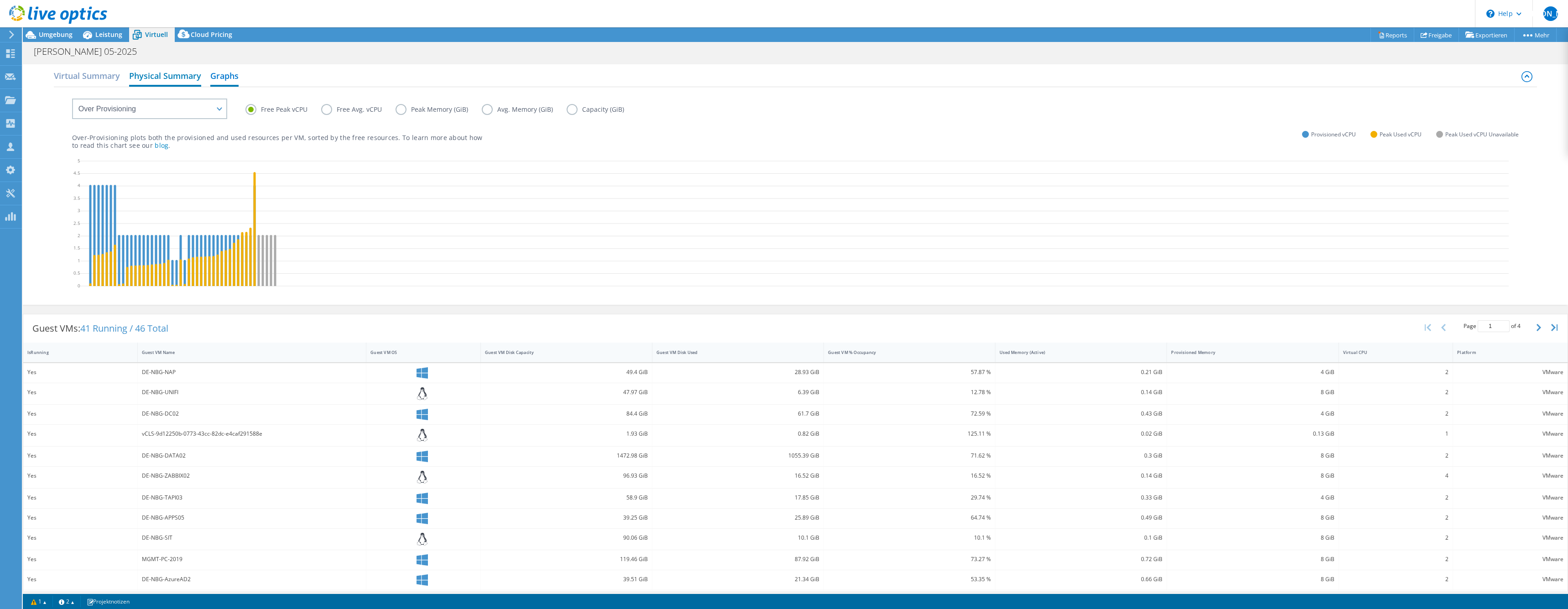
click at [172, 72] on h2 "Physical Summary" at bounding box center [165, 76] width 72 height 20
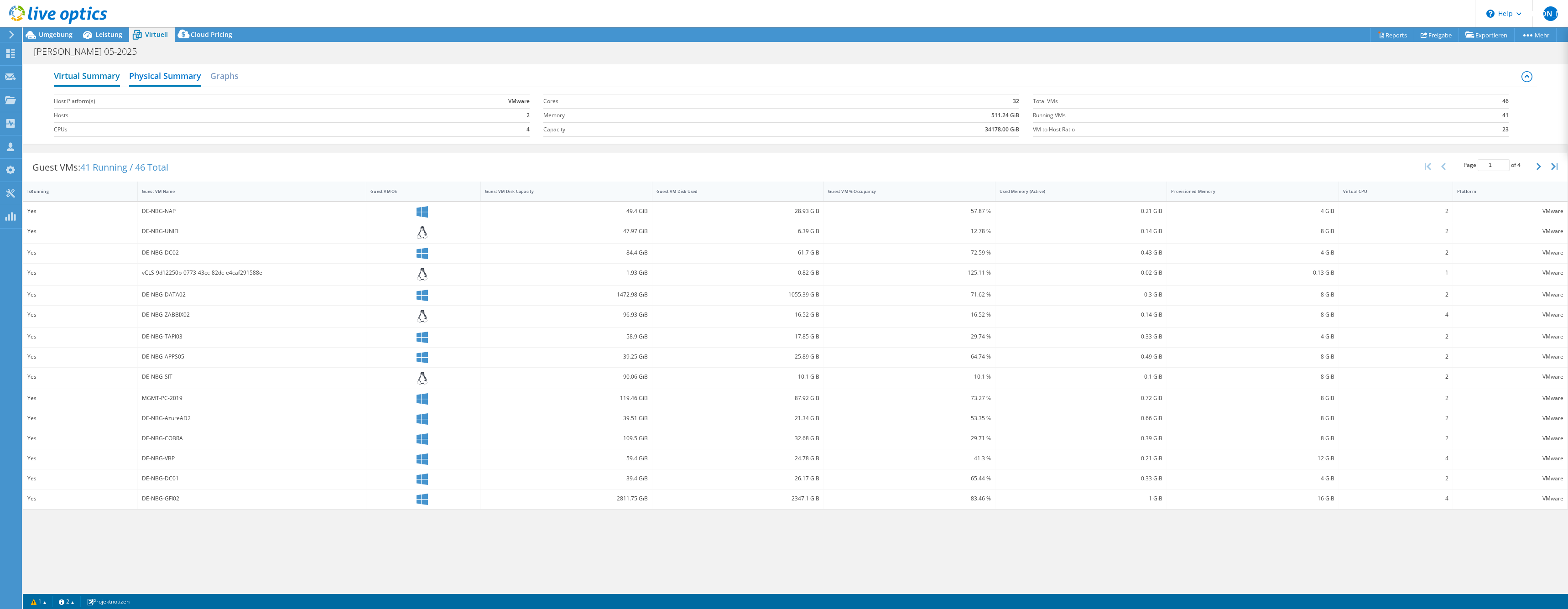
click at [112, 72] on h2 "Virtual Summary" at bounding box center [86, 76] width 66 height 20
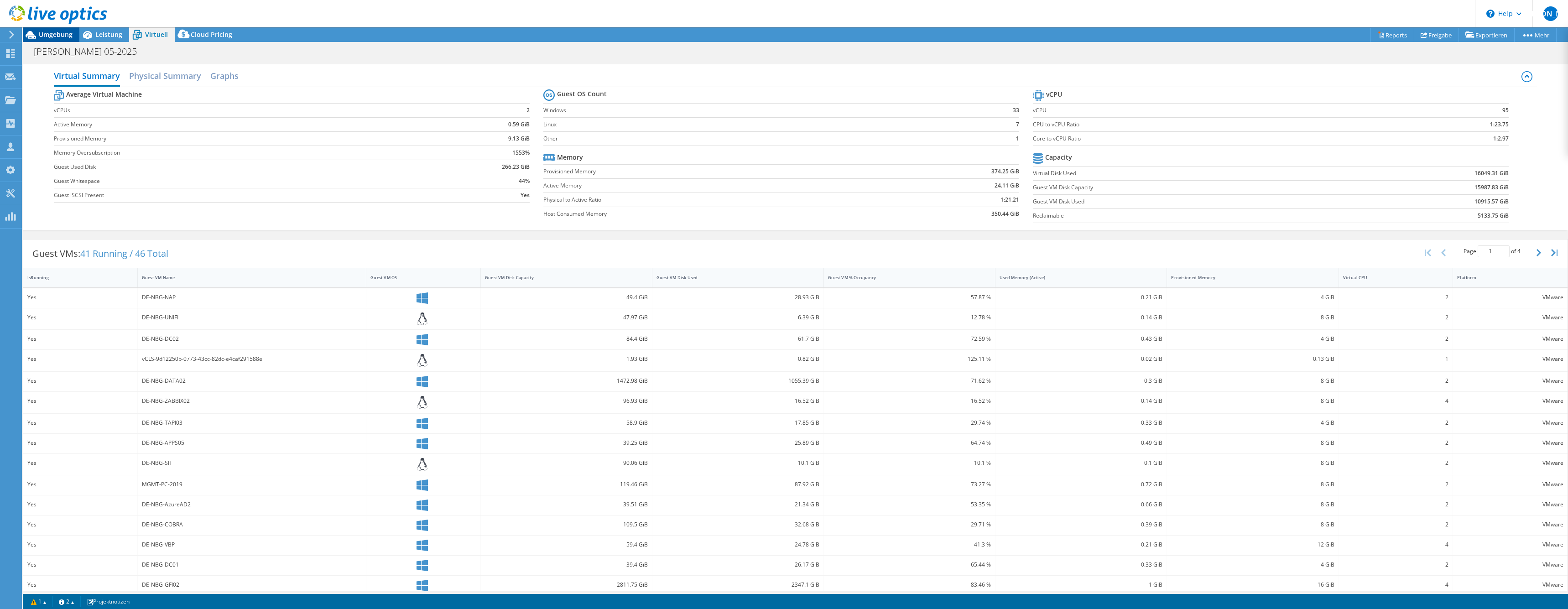
click at [59, 33] on span "Umgebung" at bounding box center [55, 34] width 33 height 9
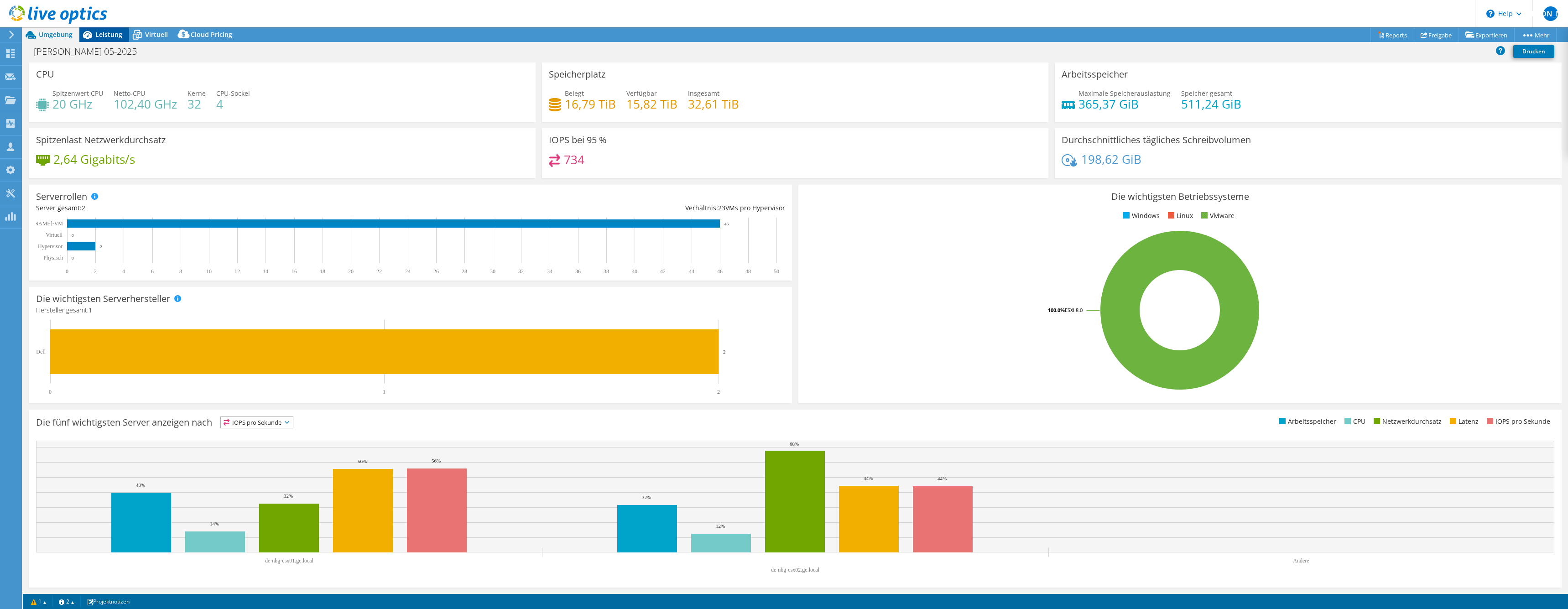
click at [97, 35] on span "Leistung" at bounding box center [109, 34] width 27 height 9
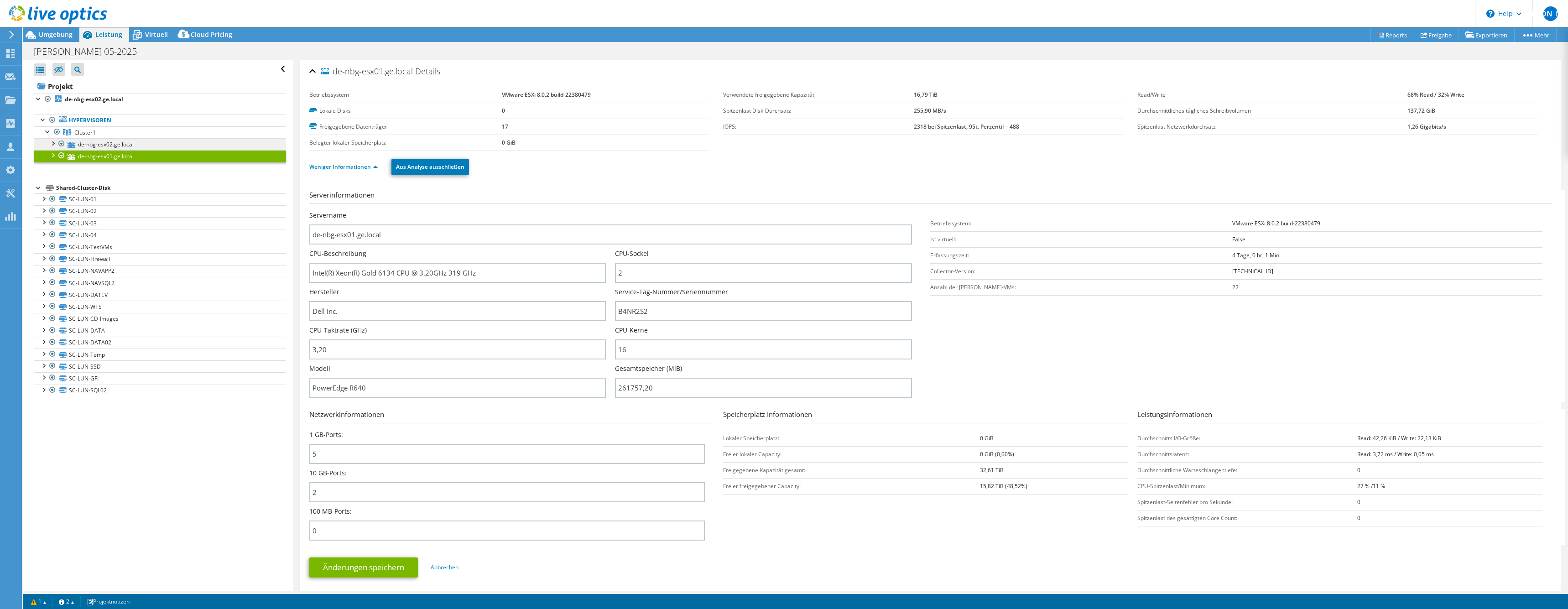
click at [112, 145] on link "de-nbg-esx02.ge.local" at bounding box center [160, 144] width 252 height 12
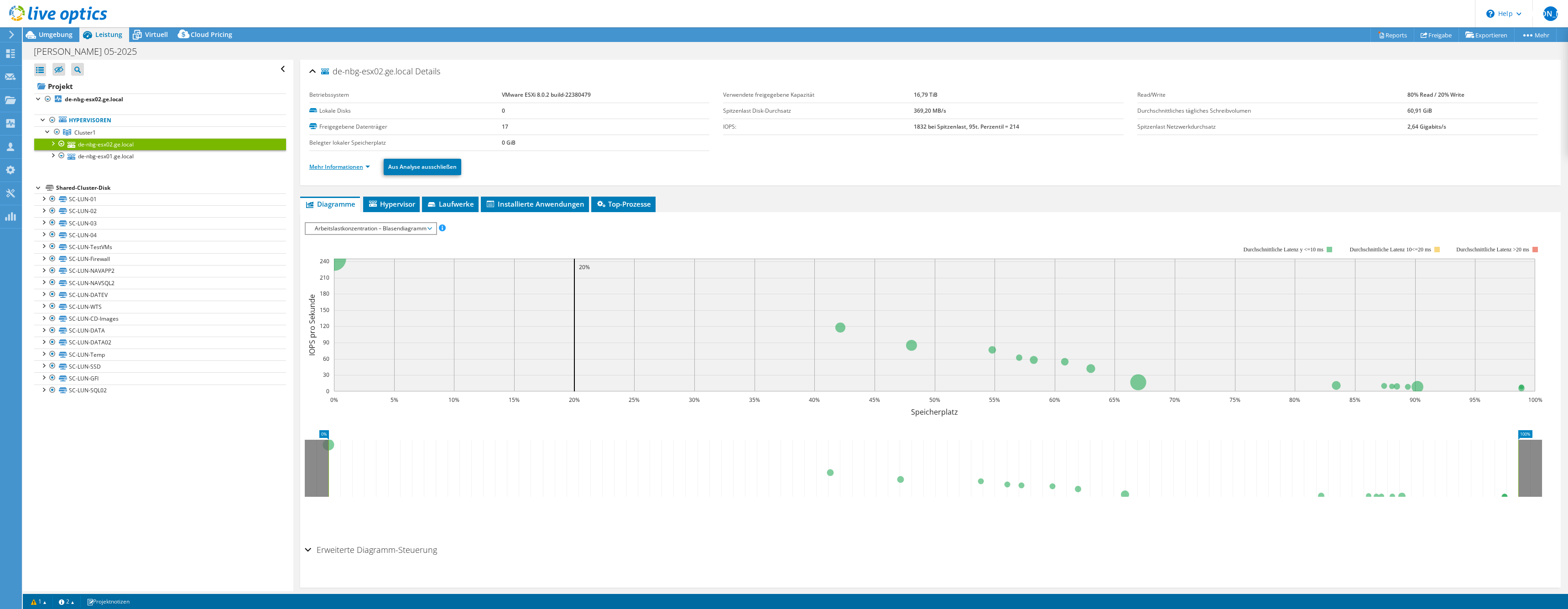
click at [347, 168] on link "Mehr Informationen" at bounding box center [340, 167] width 61 height 8
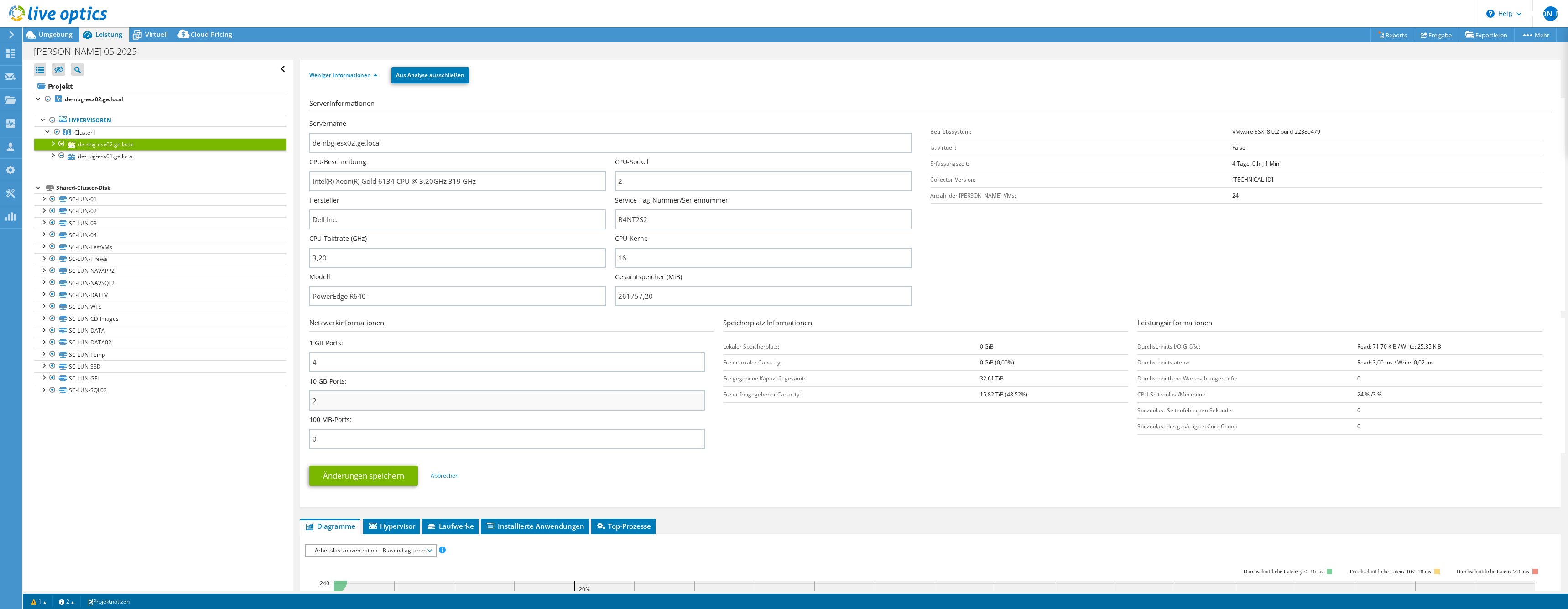
scroll to position [263, 0]
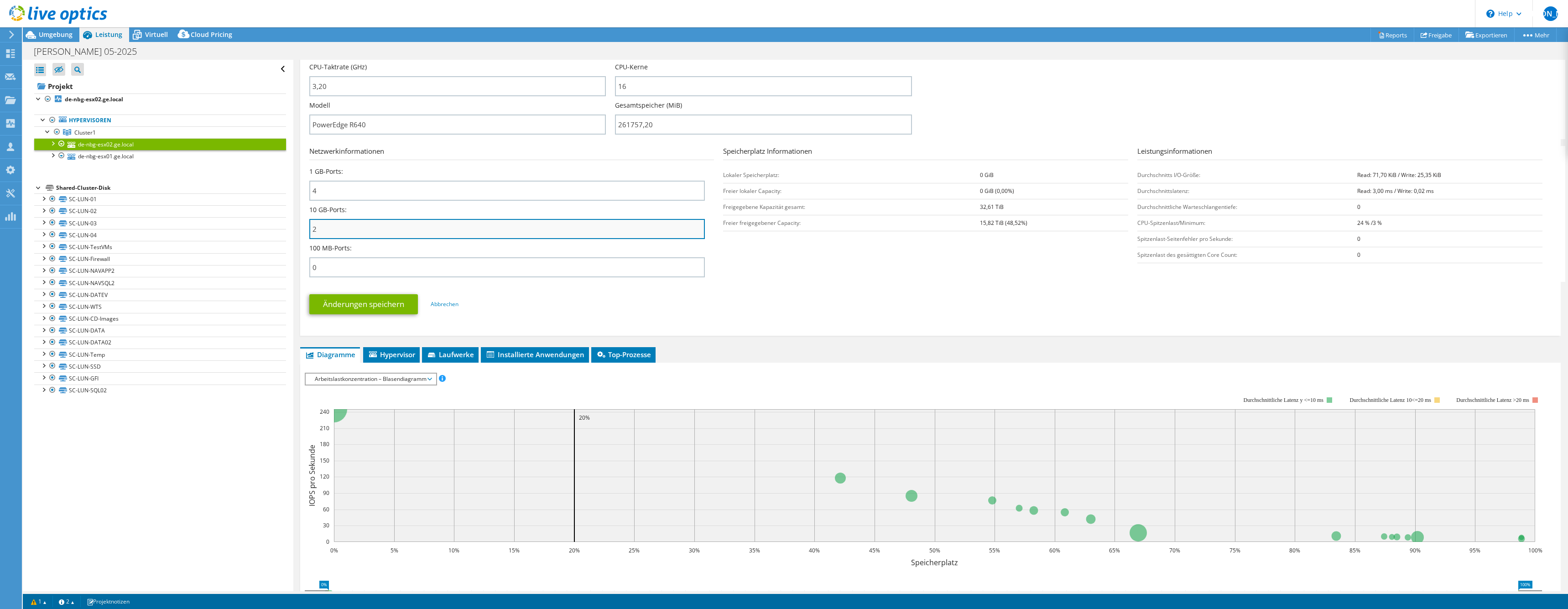
click at [343, 230] on input "2" at bounding box center [507, 229] width 396 height 20
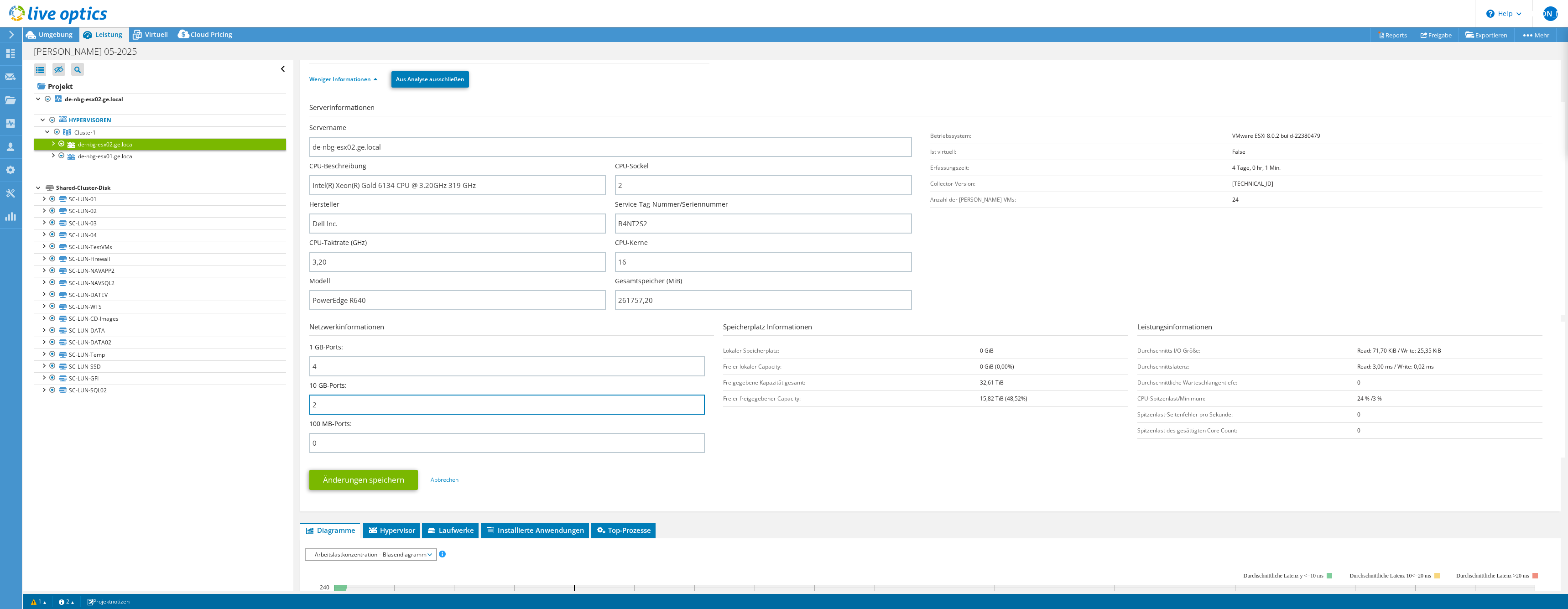
scroll to position [0, 0]
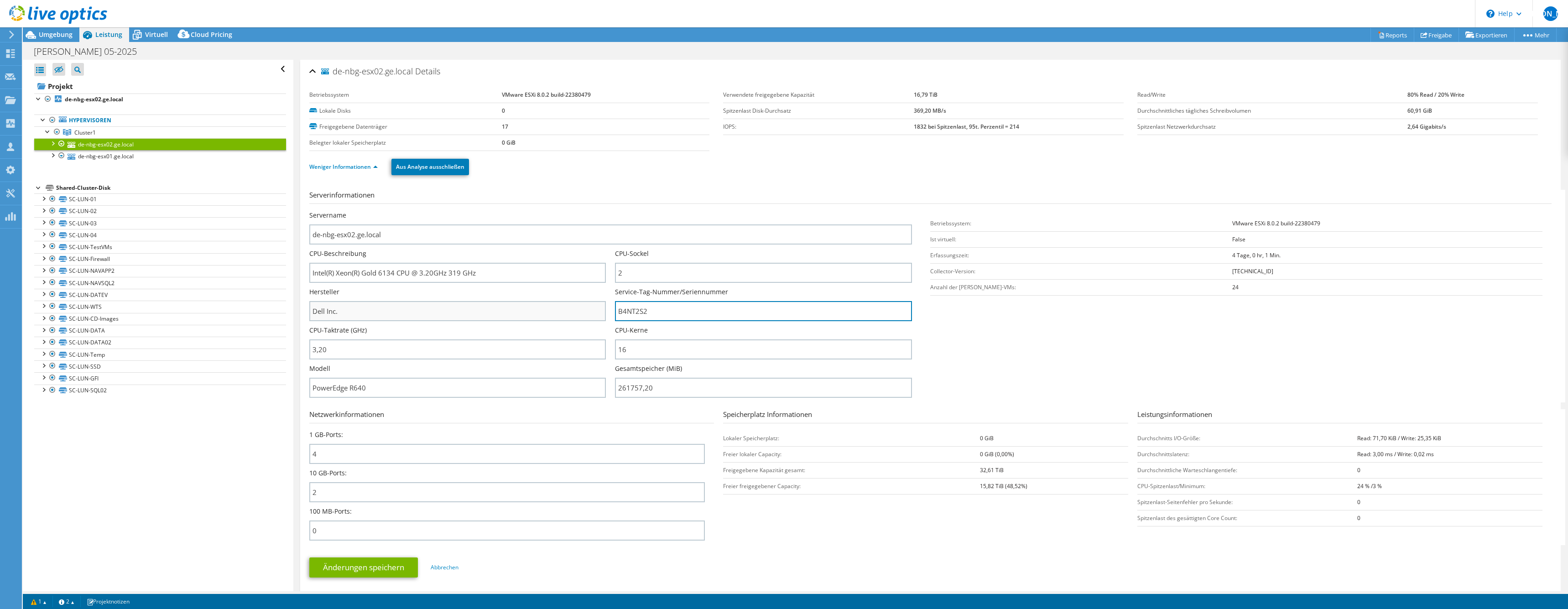
drag, startPoint x: 698, startPoint y: 315, endPoint x: 539, endPoint y: 301, distance: 159.6
